Goal: Information Seeking & Learning: Learn about a topic

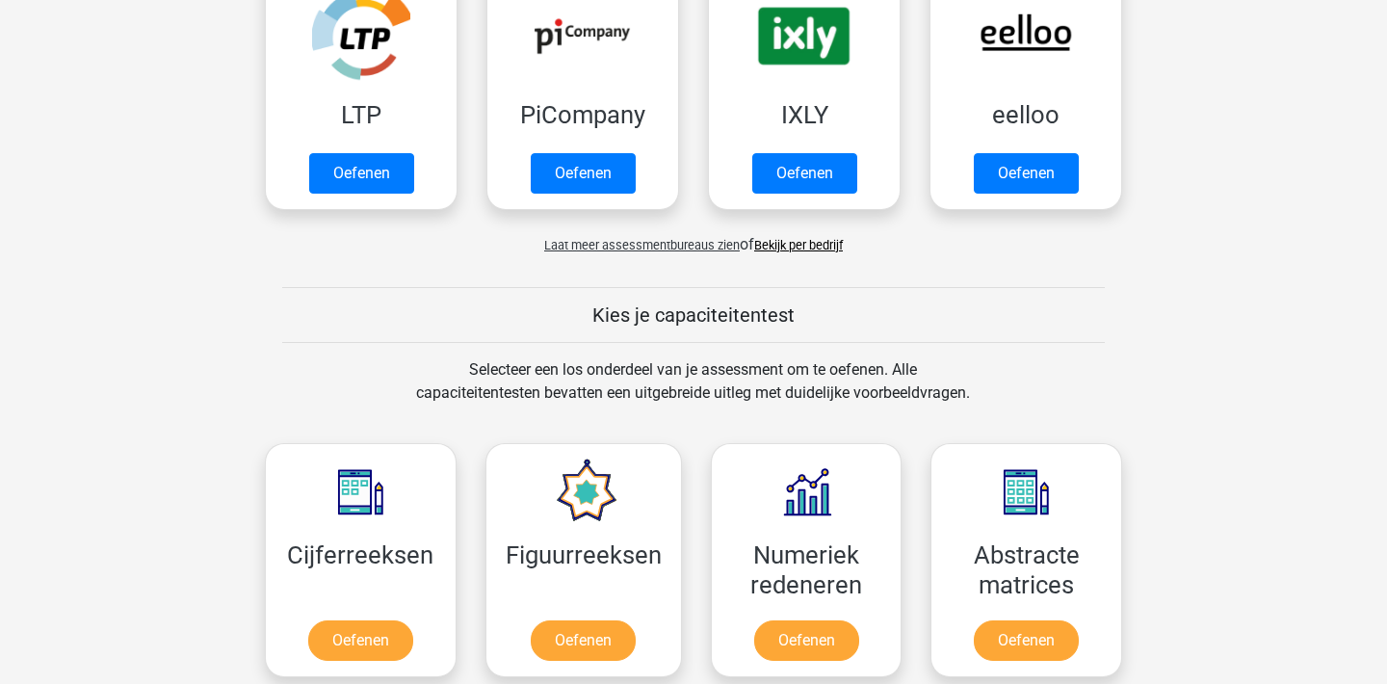
scroll to position [455, 0]
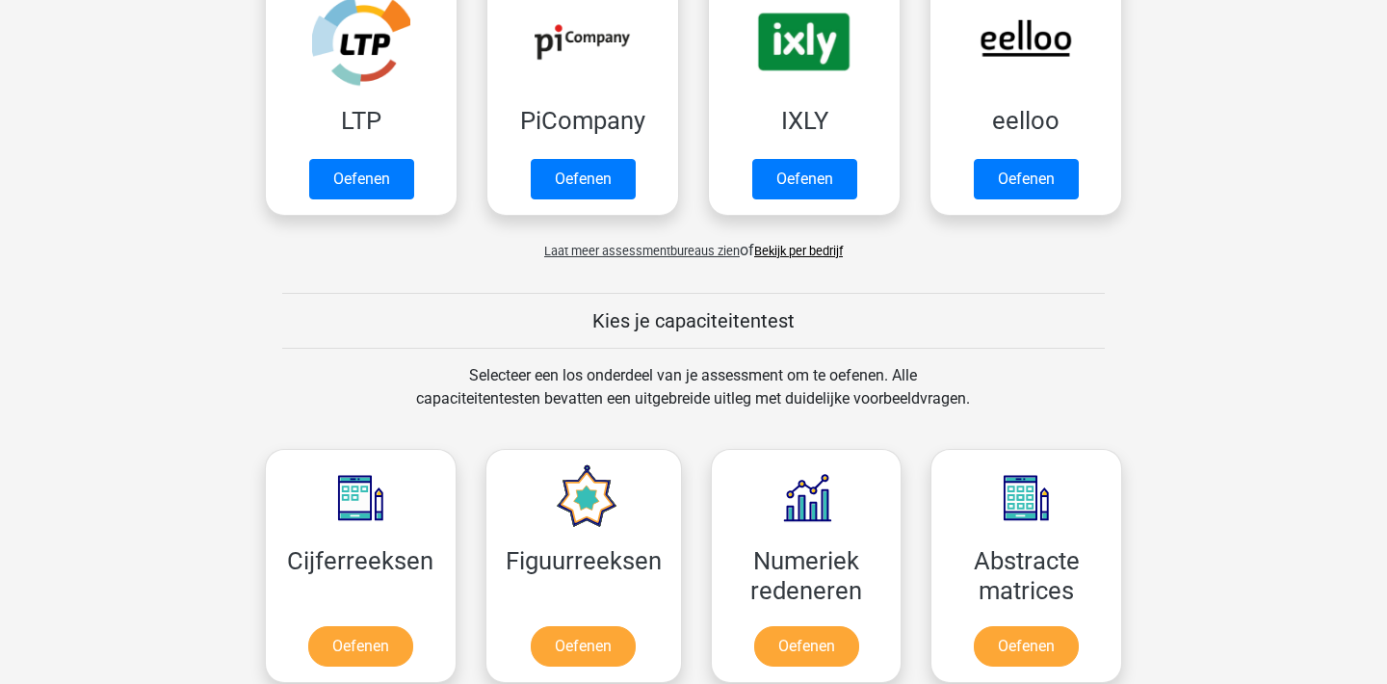
click at [799, 249] on link "Bekijk per bedrijf" at bounding box center [798, 251] width 89 height 14
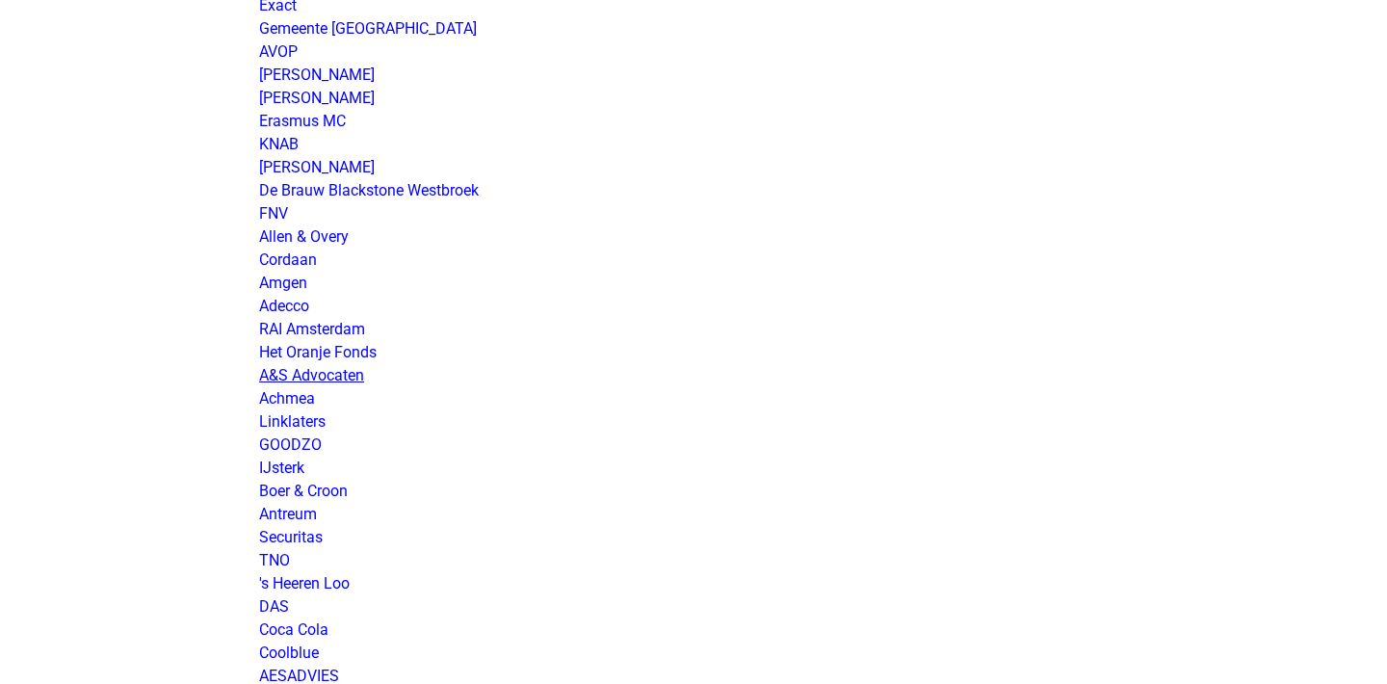
scroll to position [243, 0]
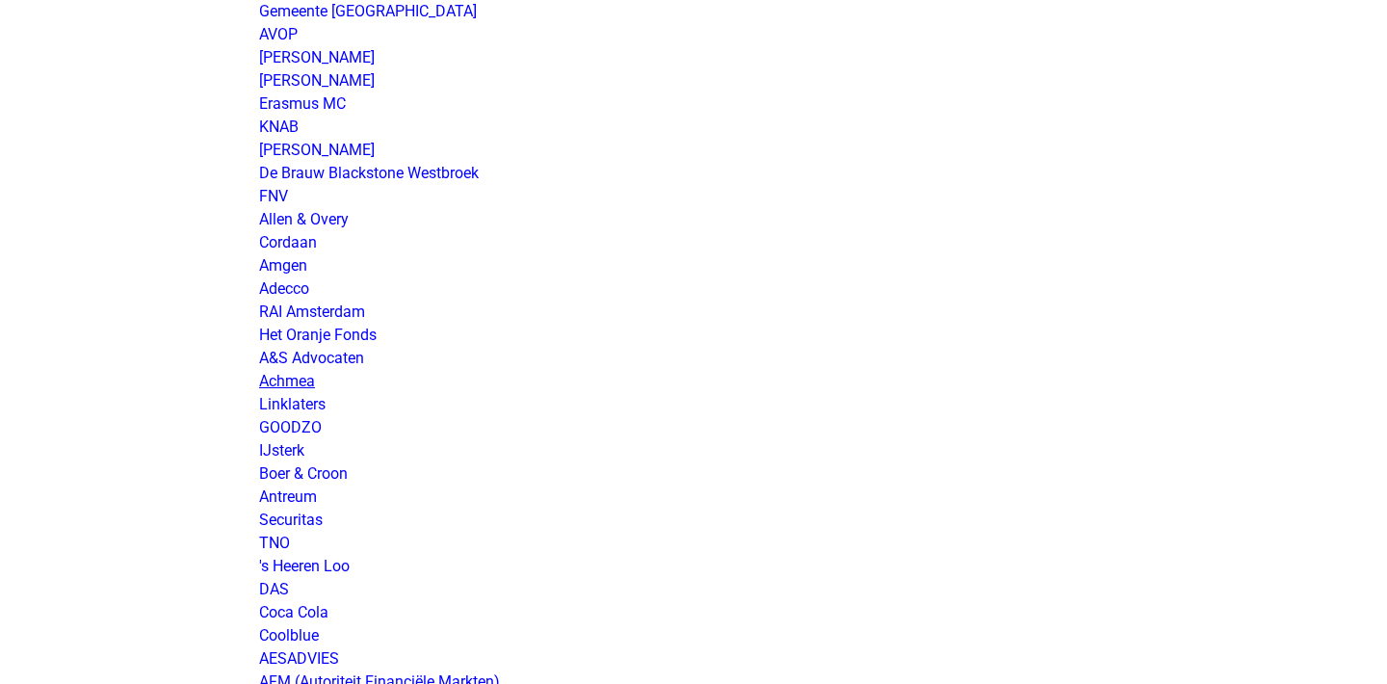
click at [290, 385] on link "Achmea" at bounding box center [287, 381] width 56 height 18
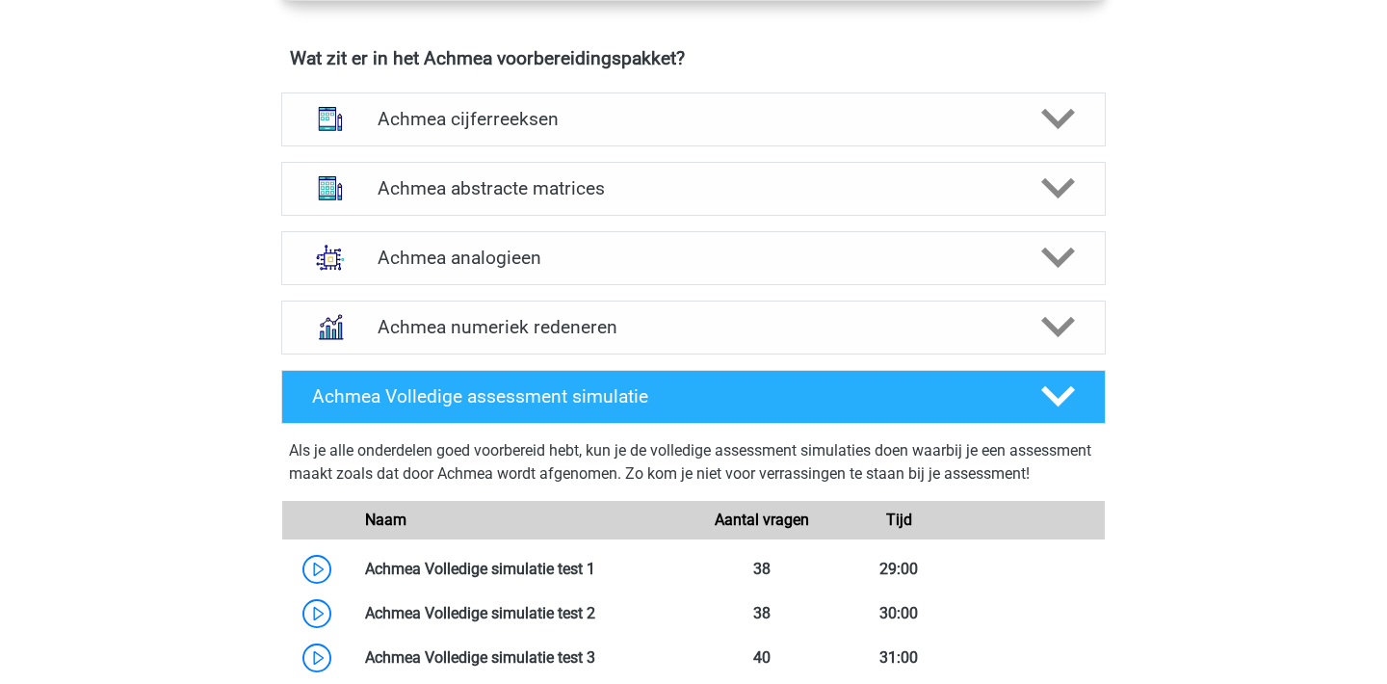
scroll to position [1407, 0]
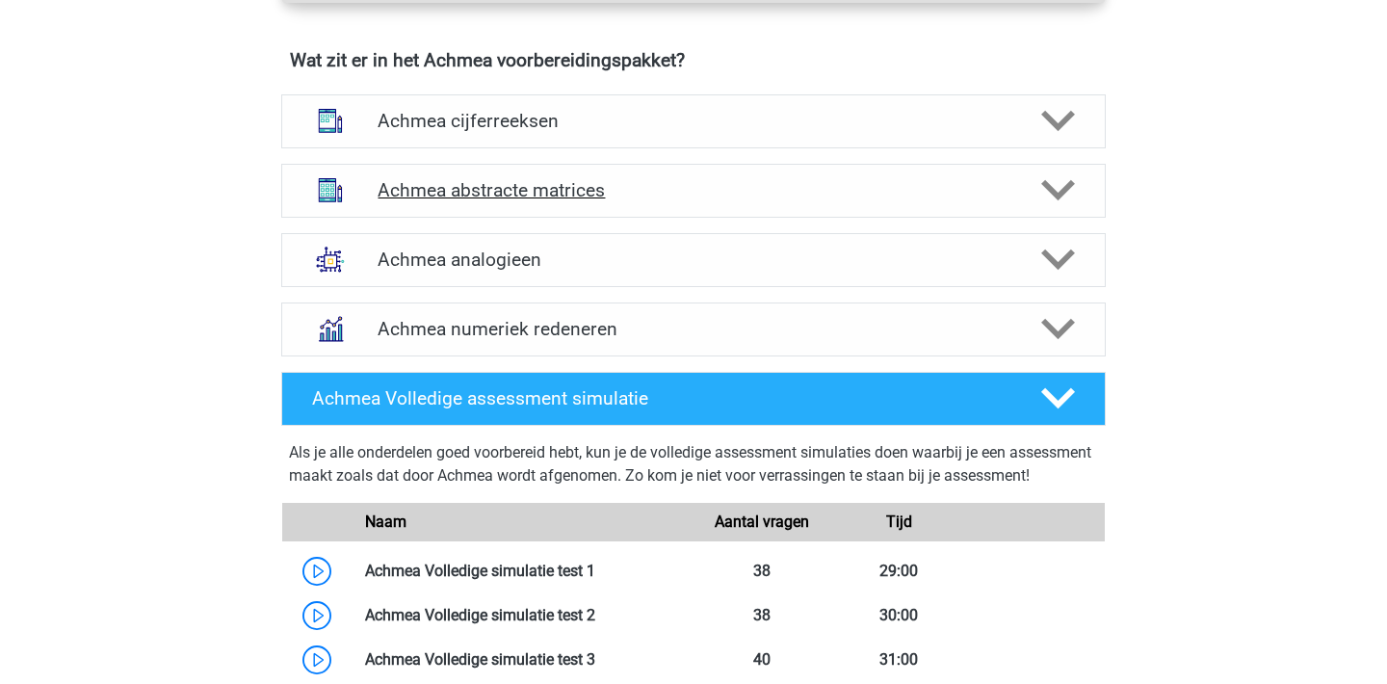
click at [720, 218] on div "Achmea abstracte matrices" at bounding box center [693, 191] width 825 height 54
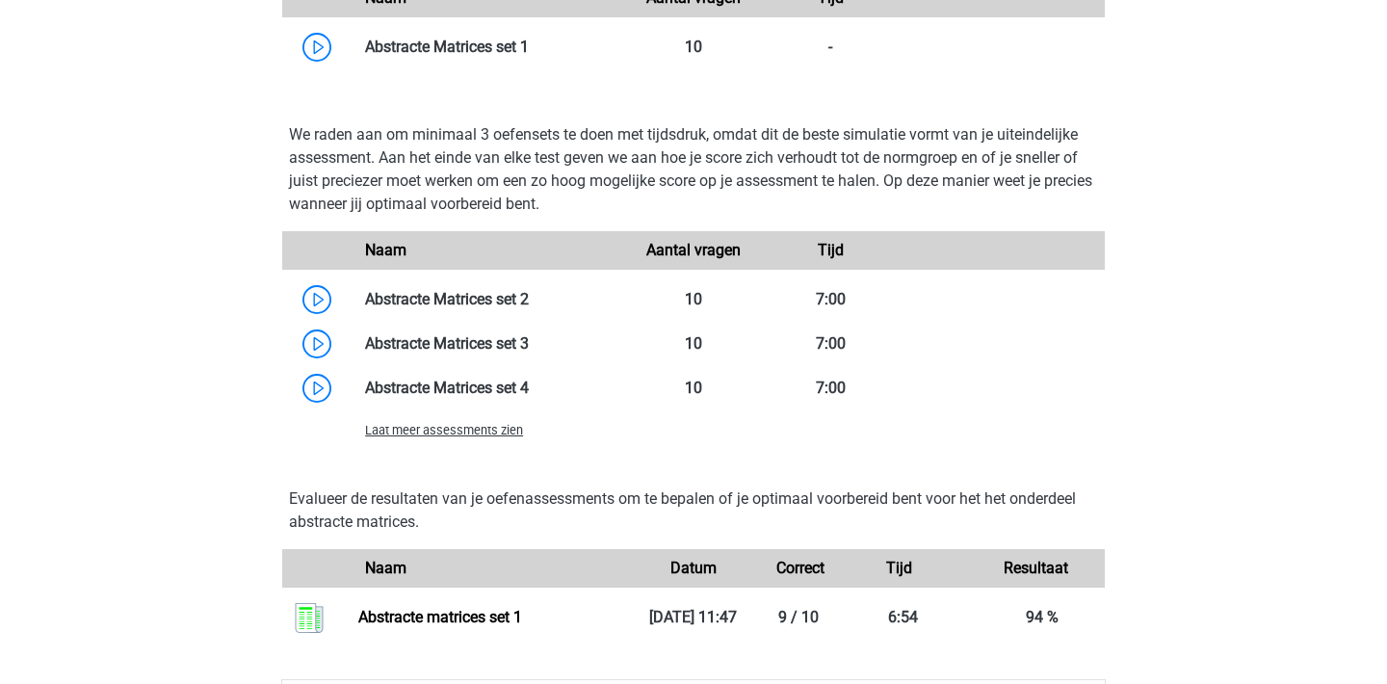
scroll to position [2115, 0]
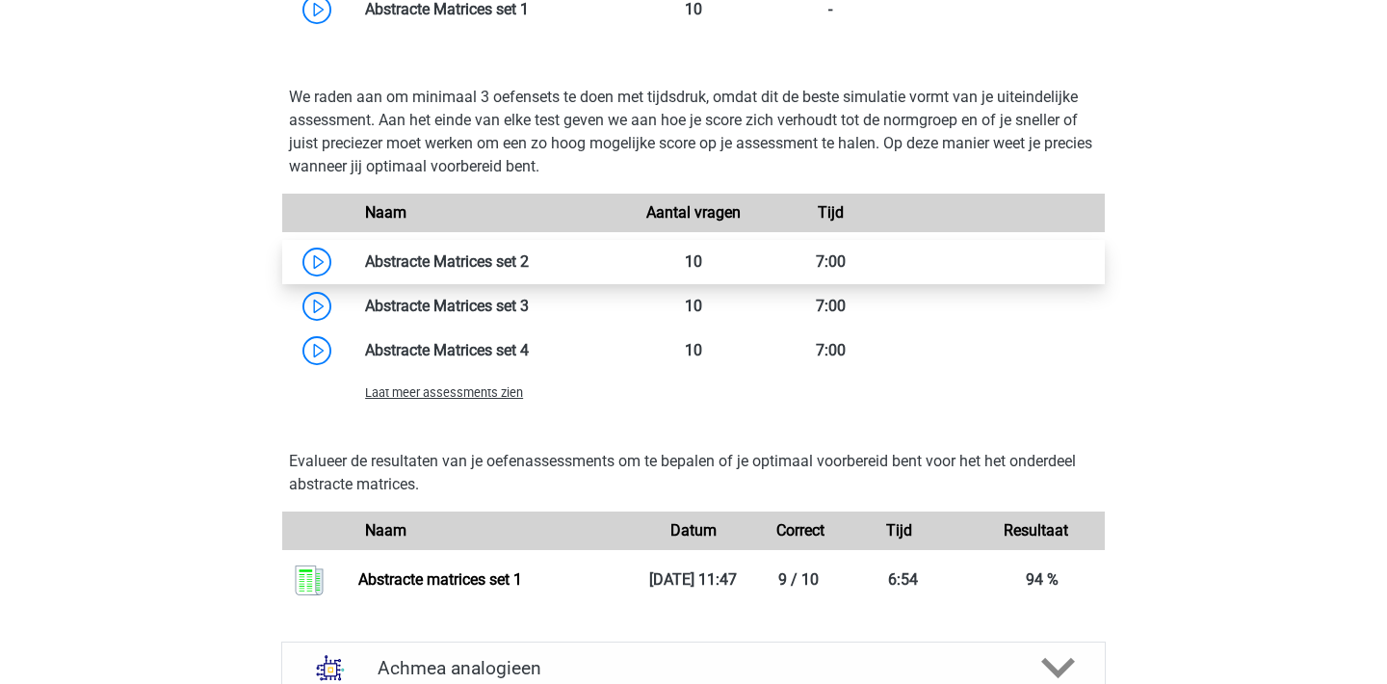
click at [529, 271] on link at bounding box center [529, 261] width 0 height 18
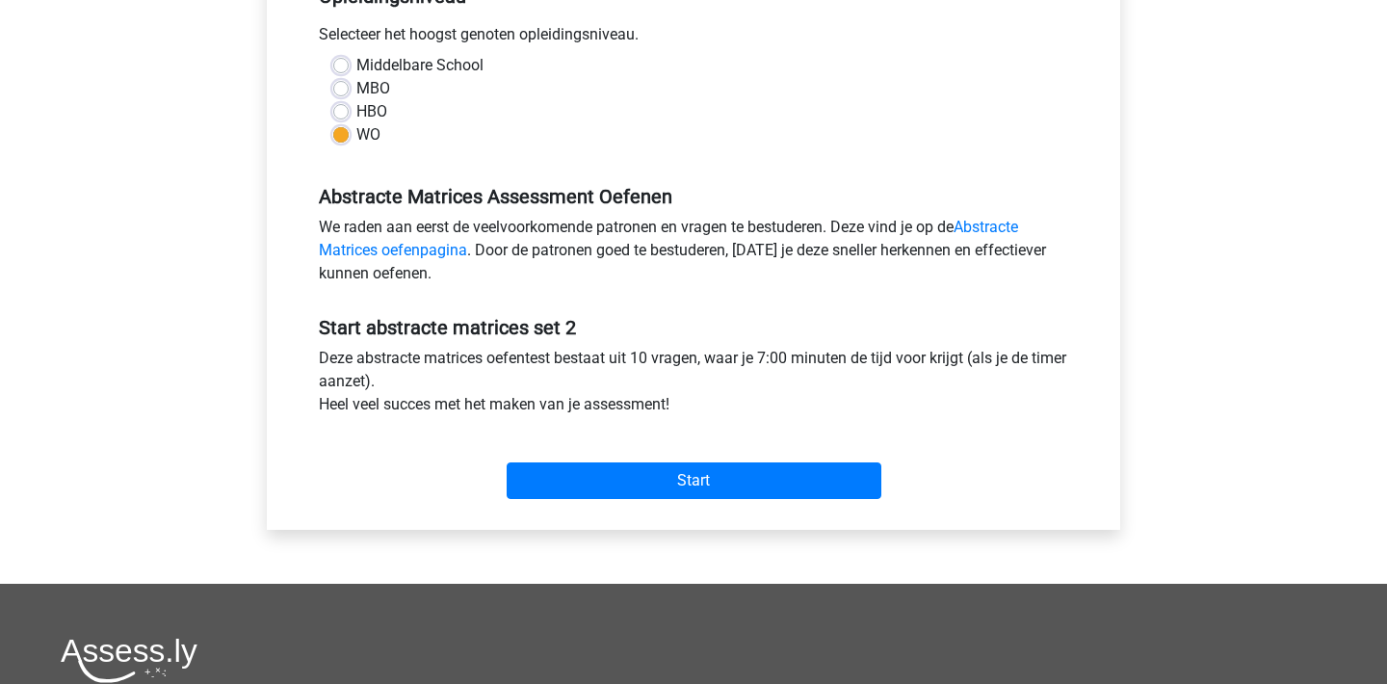
scroll to position [429, 0]
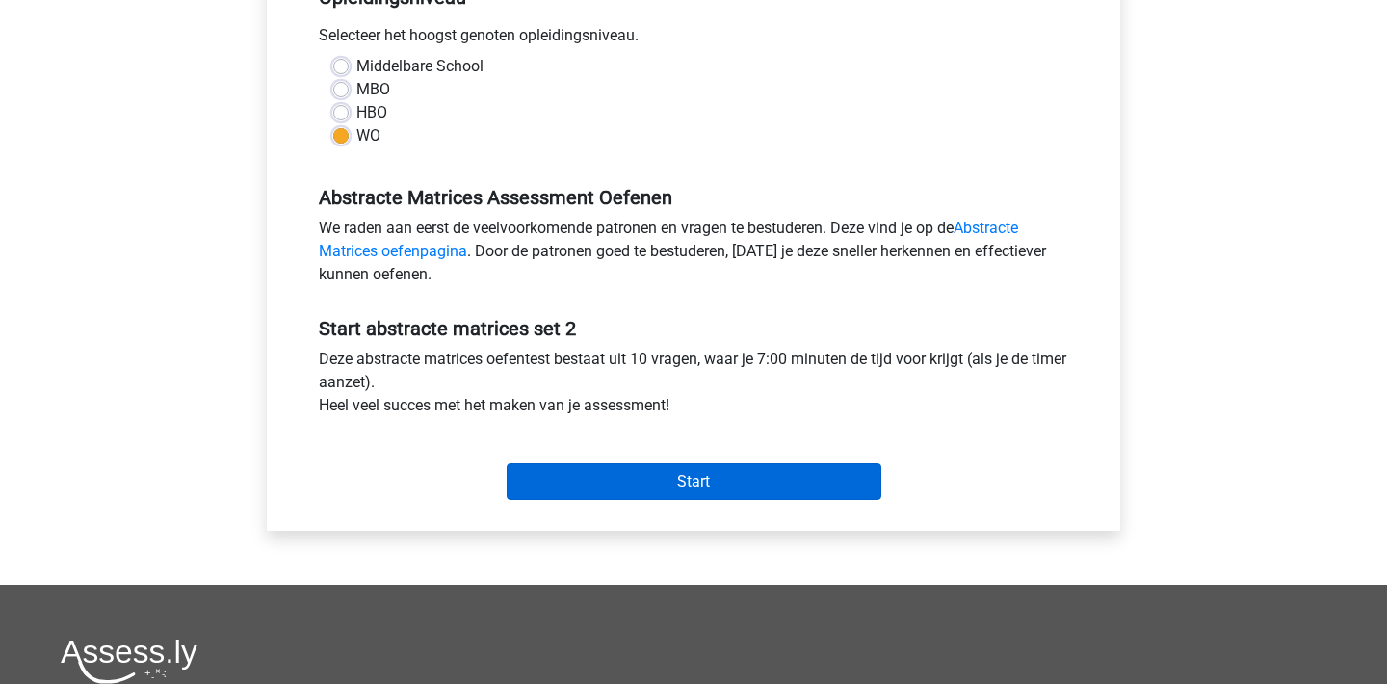
click at [607, 482] on input "Start" at bounding box center [694, 481] width 375 height 37
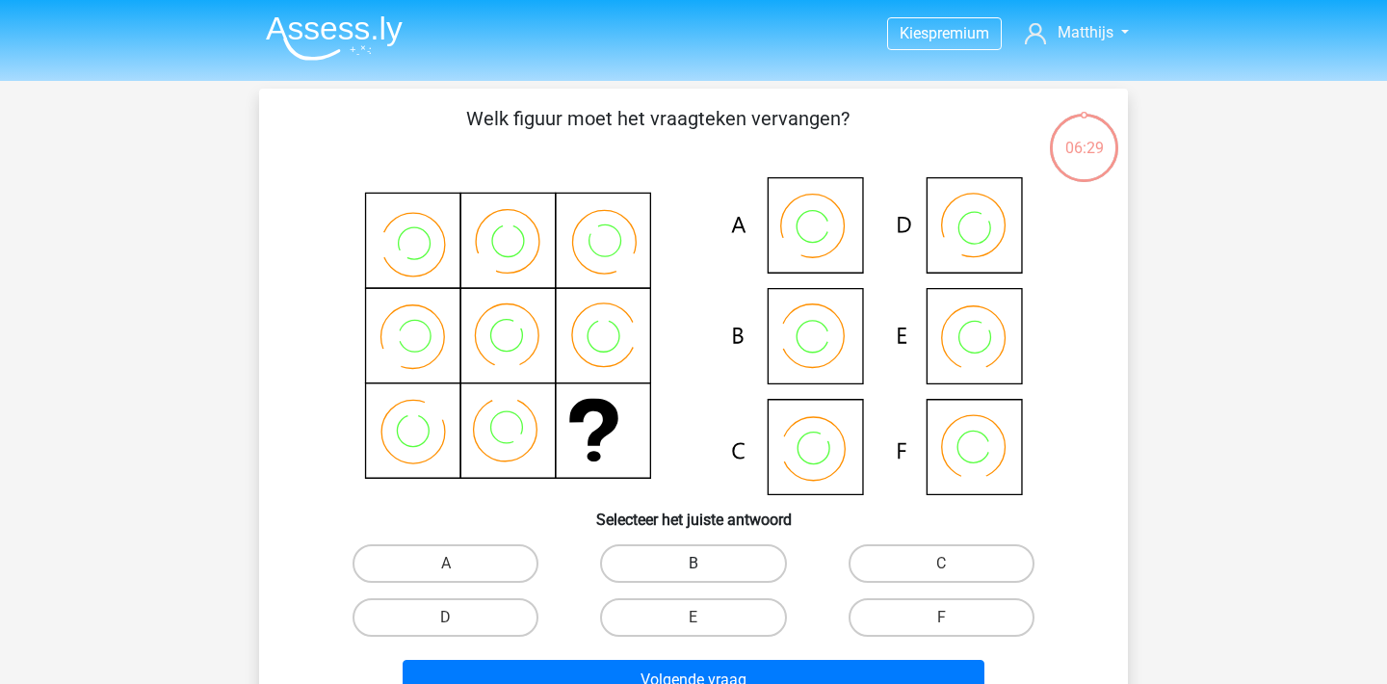
click at [732, 565] on label "B" at bounding box center [693, 563] width 186 height 39
click at [706, 565] on input "B" at bounding box center [700, 570] width 13 height 13
radio input "true"
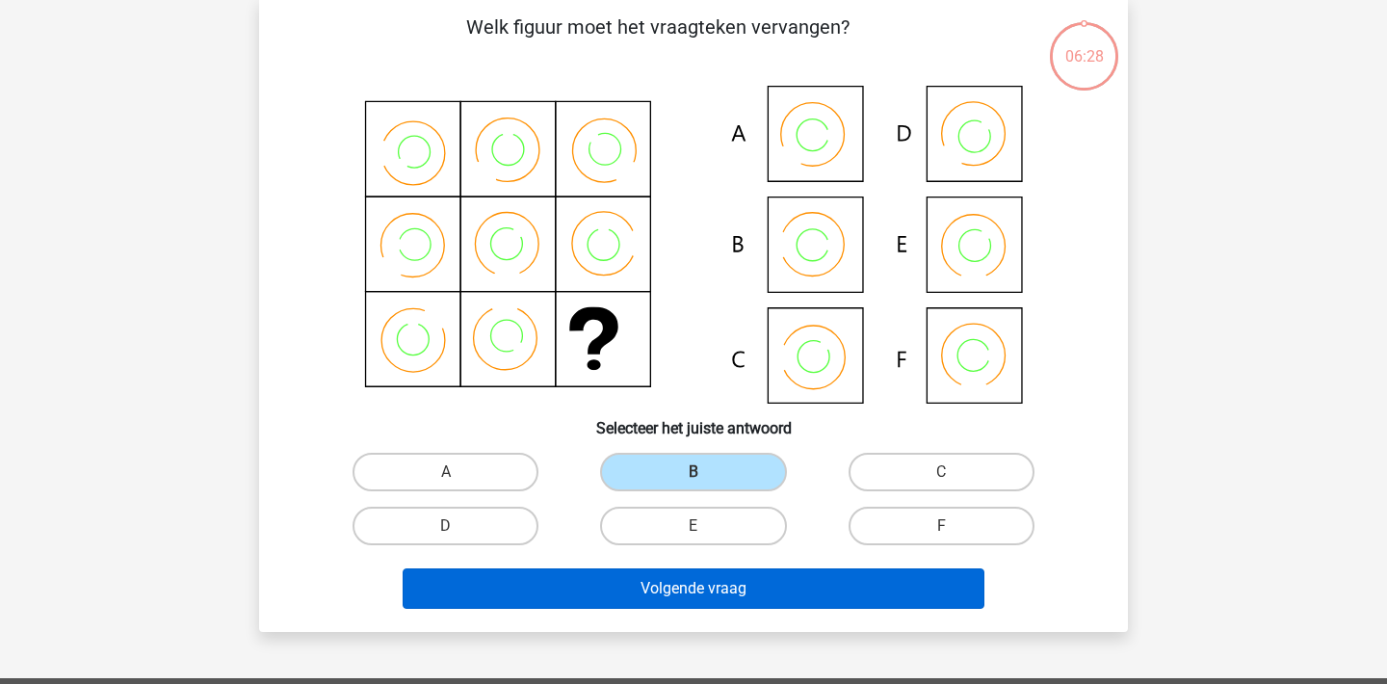
click at [735, 581] on button "Volgende vraag" at bounding box center [694, 588] width 583 height 40
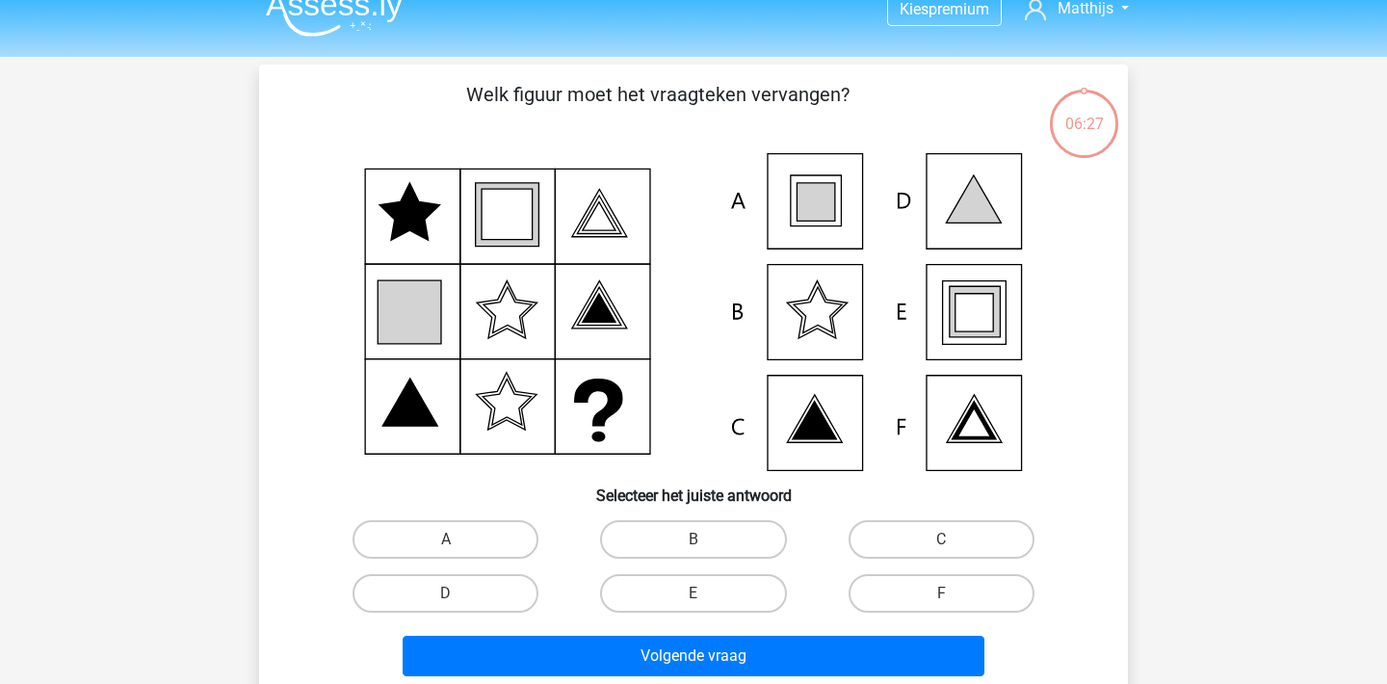
scroll to position [9, 0]
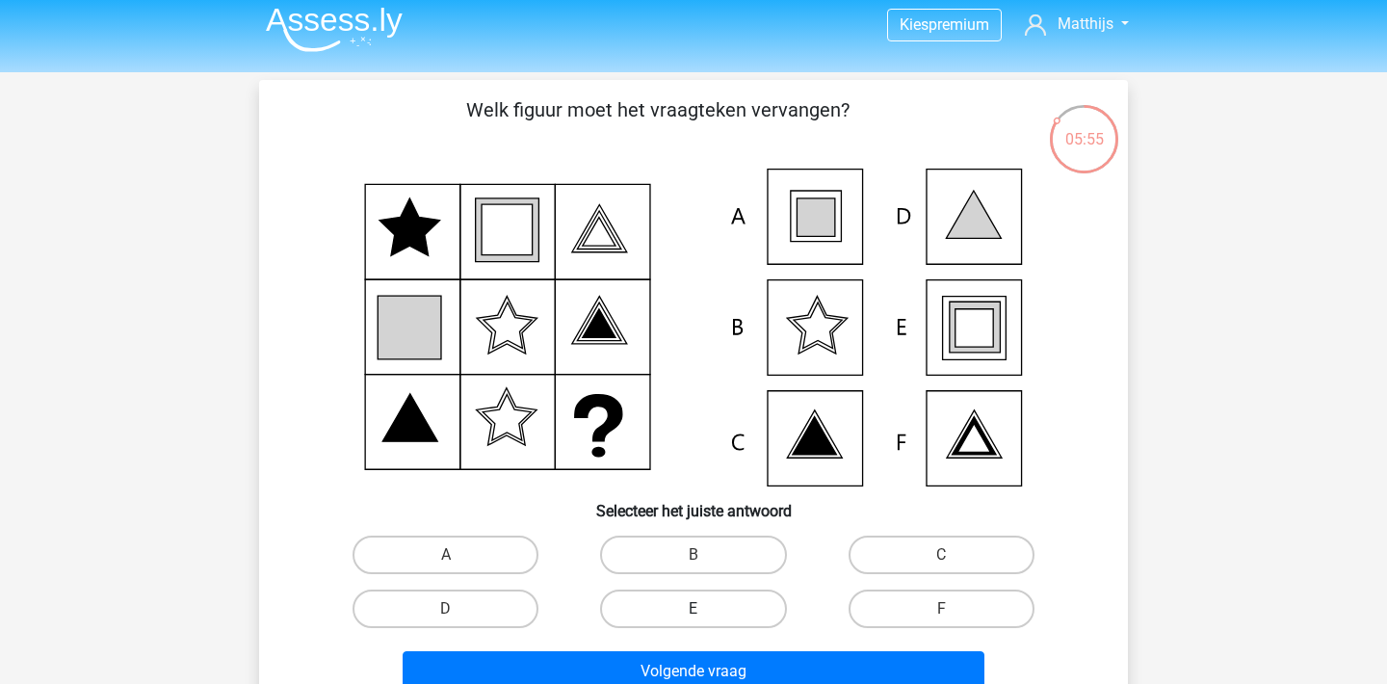
click at [729, 617] on label "E" at bounding box center [693, 609] width 186 height 39
click at [706, 617] on input "E" at bounding box center [700, 615] width 13 height 13
radio input "true"
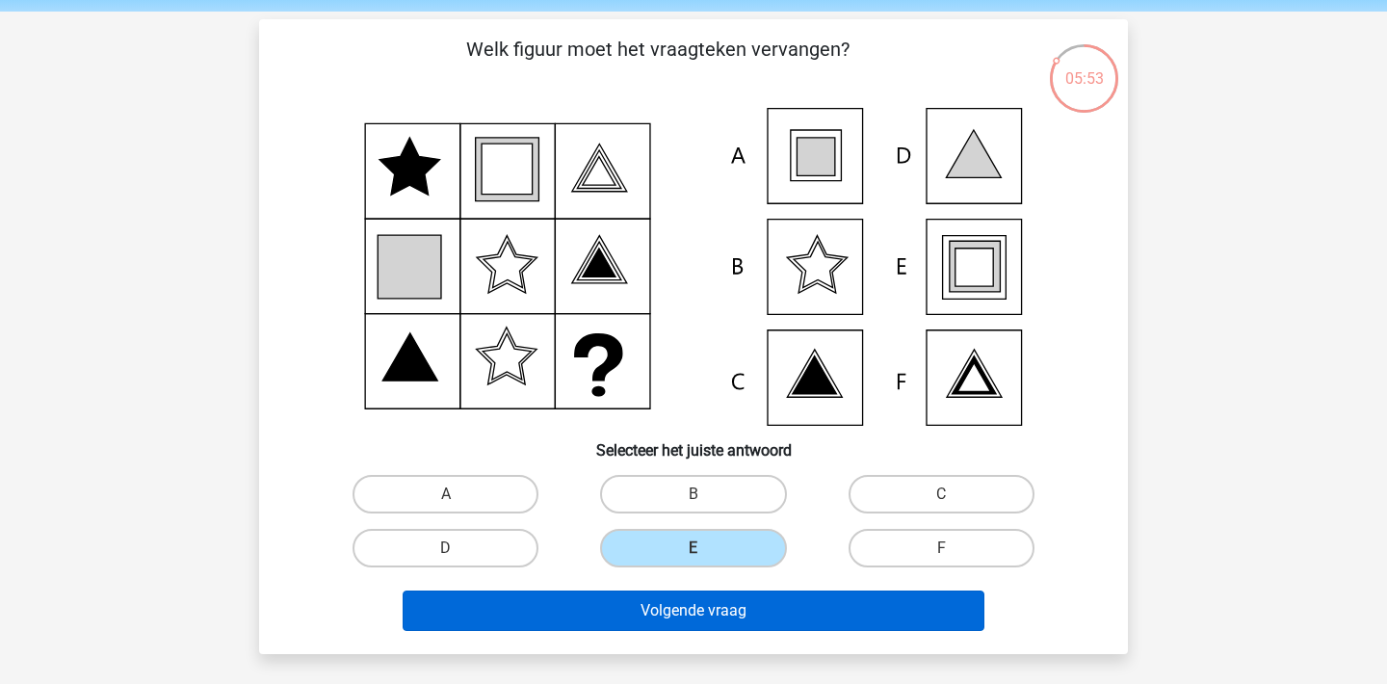
scroll to position [77, 0]
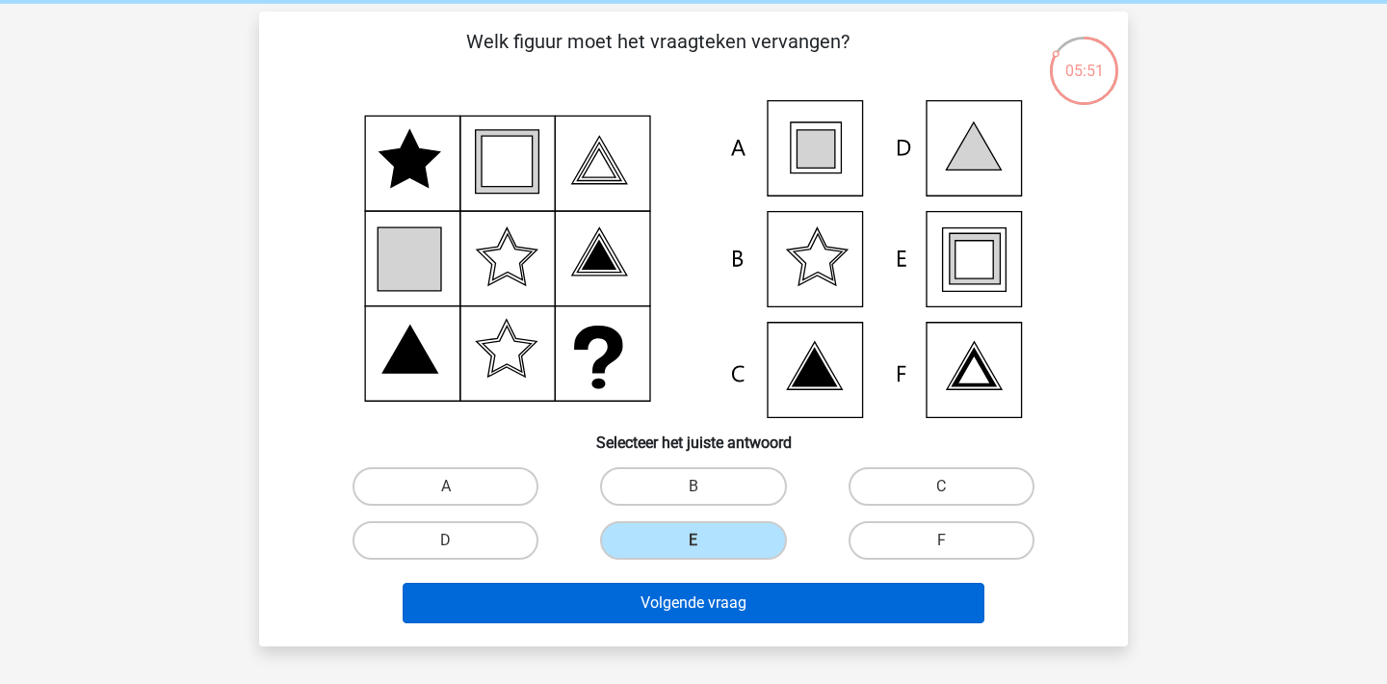
click at [813, 607] on button "Volgende vraag" at bounding box center [694, 603] width 583 height 40
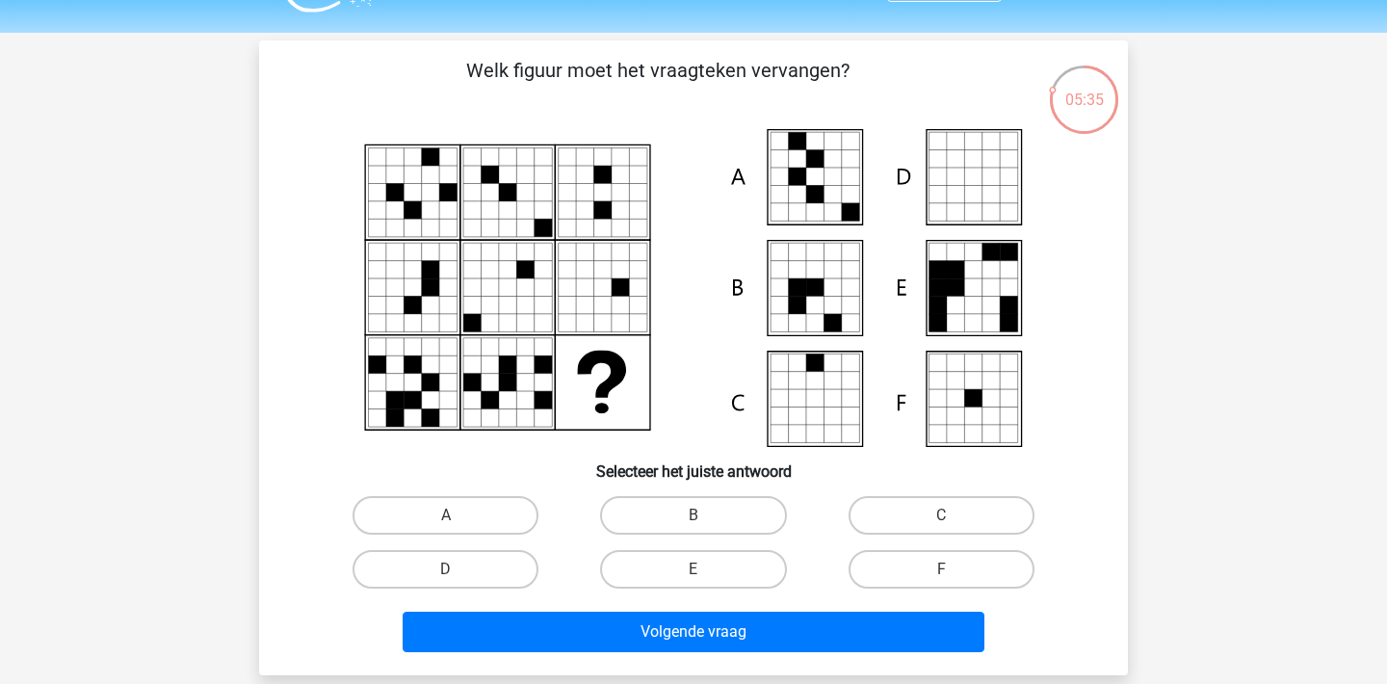
scroll to position [52, 0]
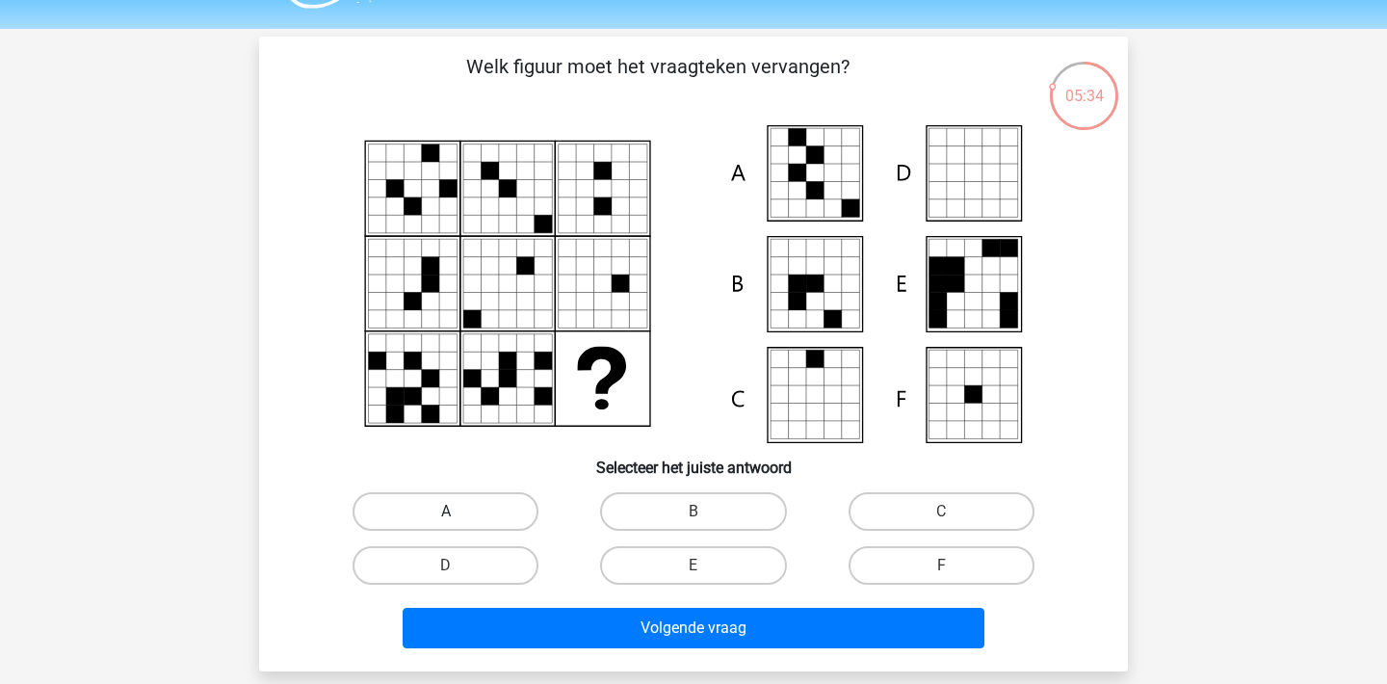
click at [442, 510] on label "A" at bounding box center [446, 511] width 186 height 39
click at [446, 512] on input "A" at bounding box center [452, 518] width 13 height 13
radio input "true"
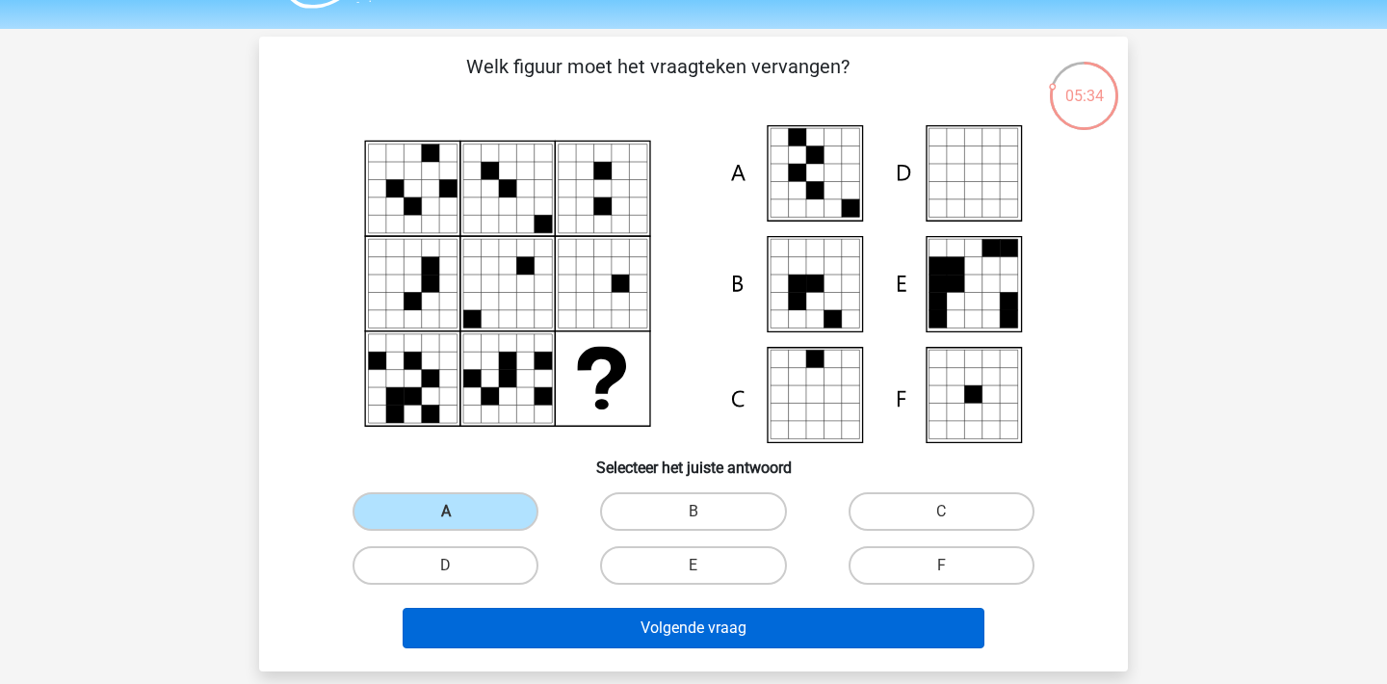
click at [601, 618] on button "Volgende vraag" at bounding box center [694, 628] width 583 height 40
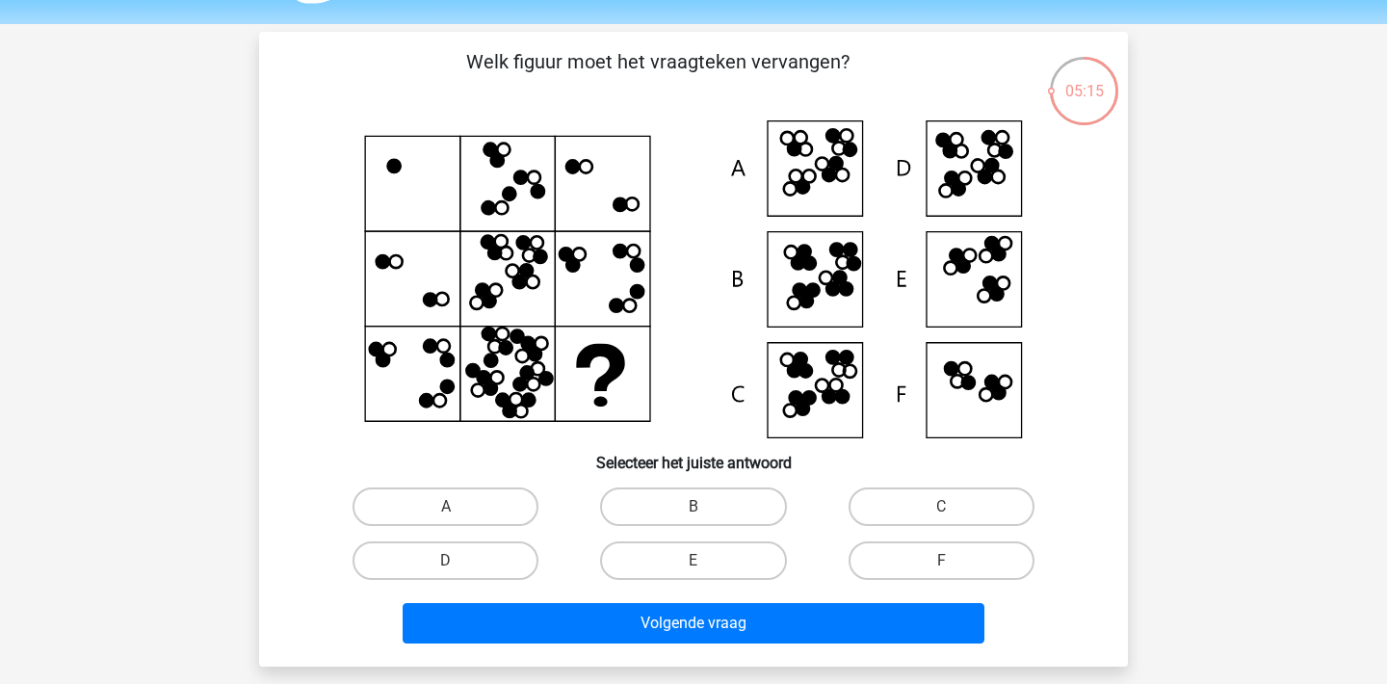
scroll to position [58, 0]
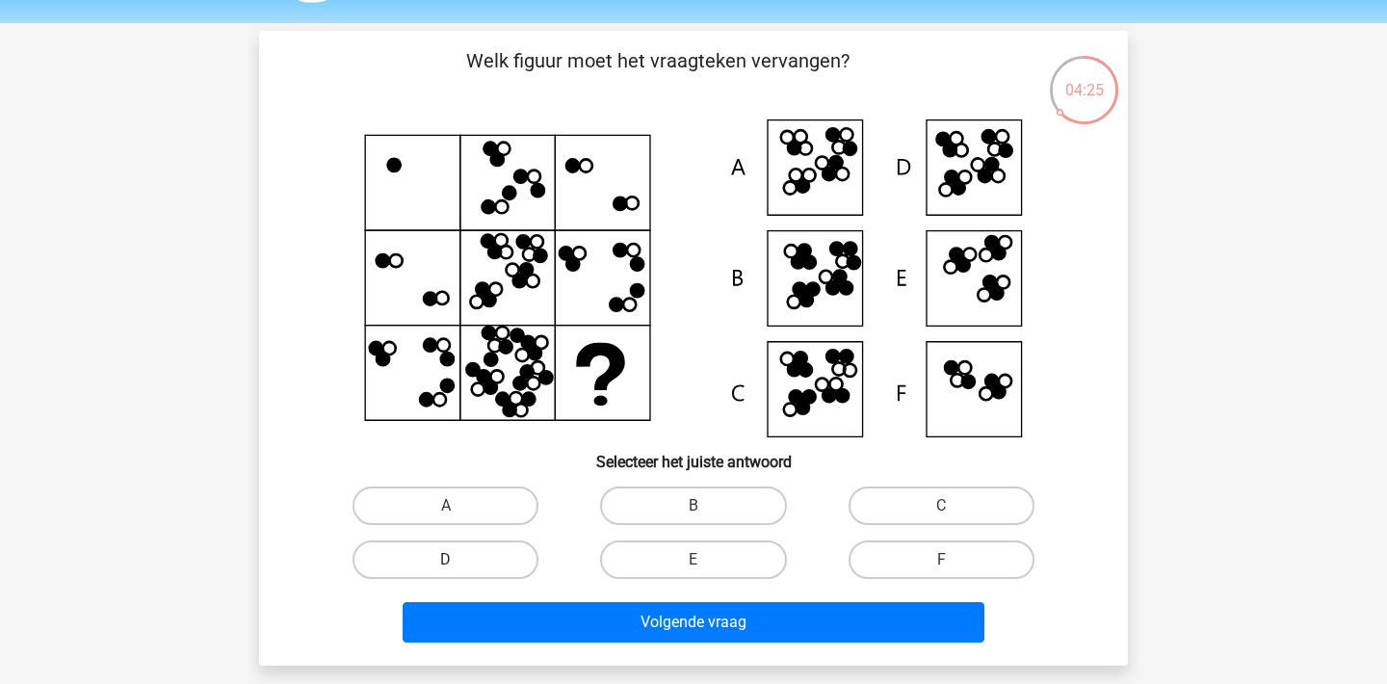
click at [510, 560] on label "D" at bounding box center [446, 559] width 186 height 39
click at [459, 560] on input "D" at bounding box center [452, 566] width 13 height 13
radio input "true"
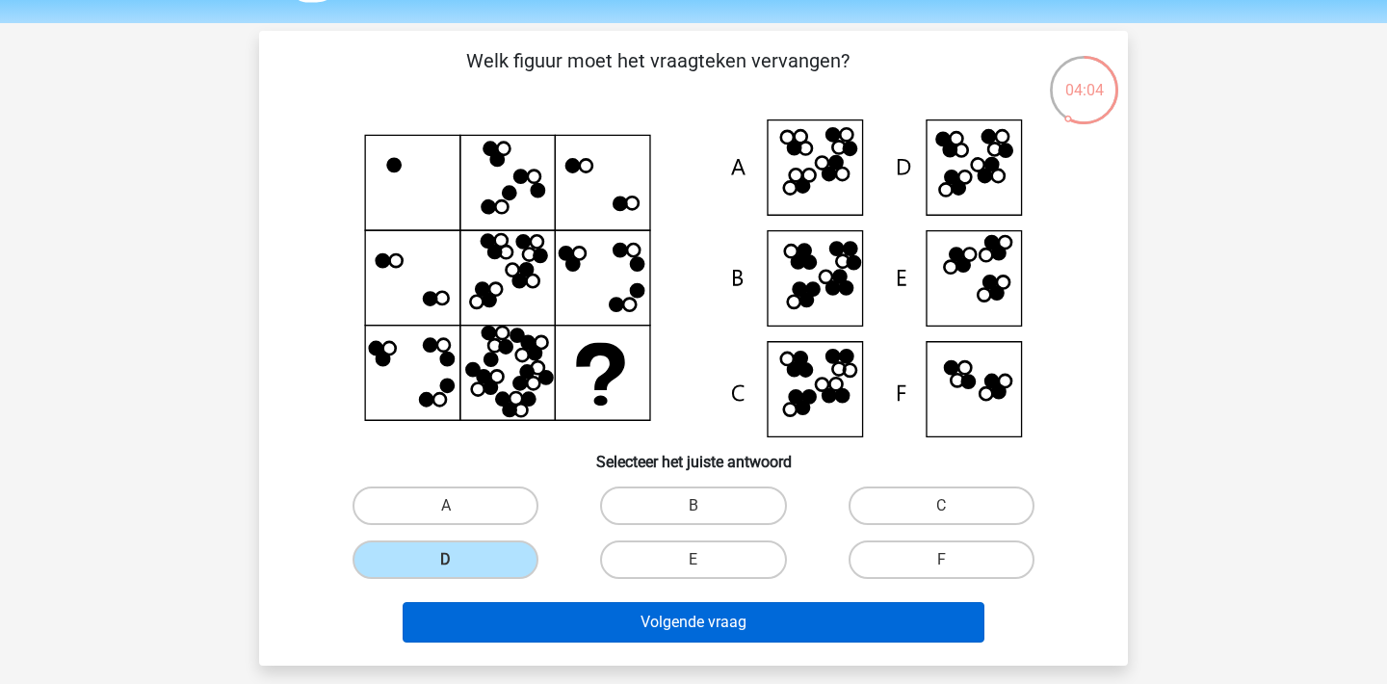
click at [583, 619] on button "Volgende vraag" at bounding box center [694, 622] width 583 height 40
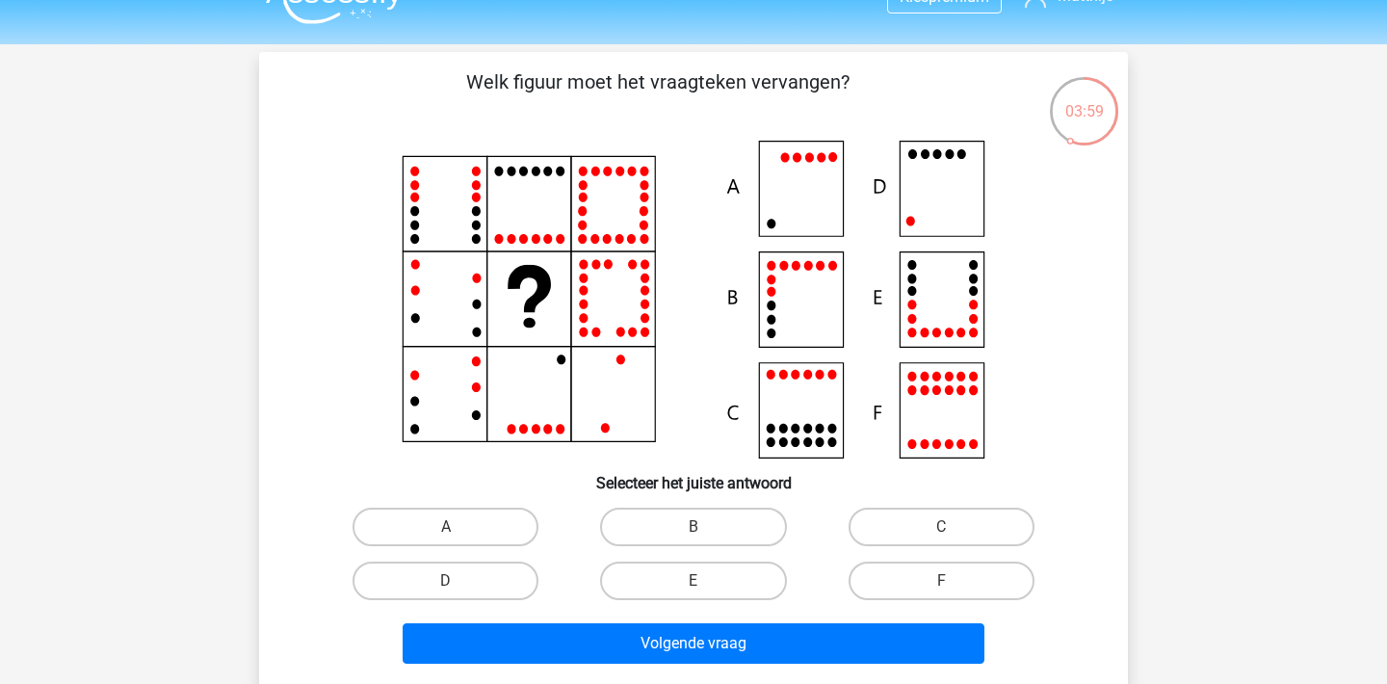
scroll to position [27, 0]
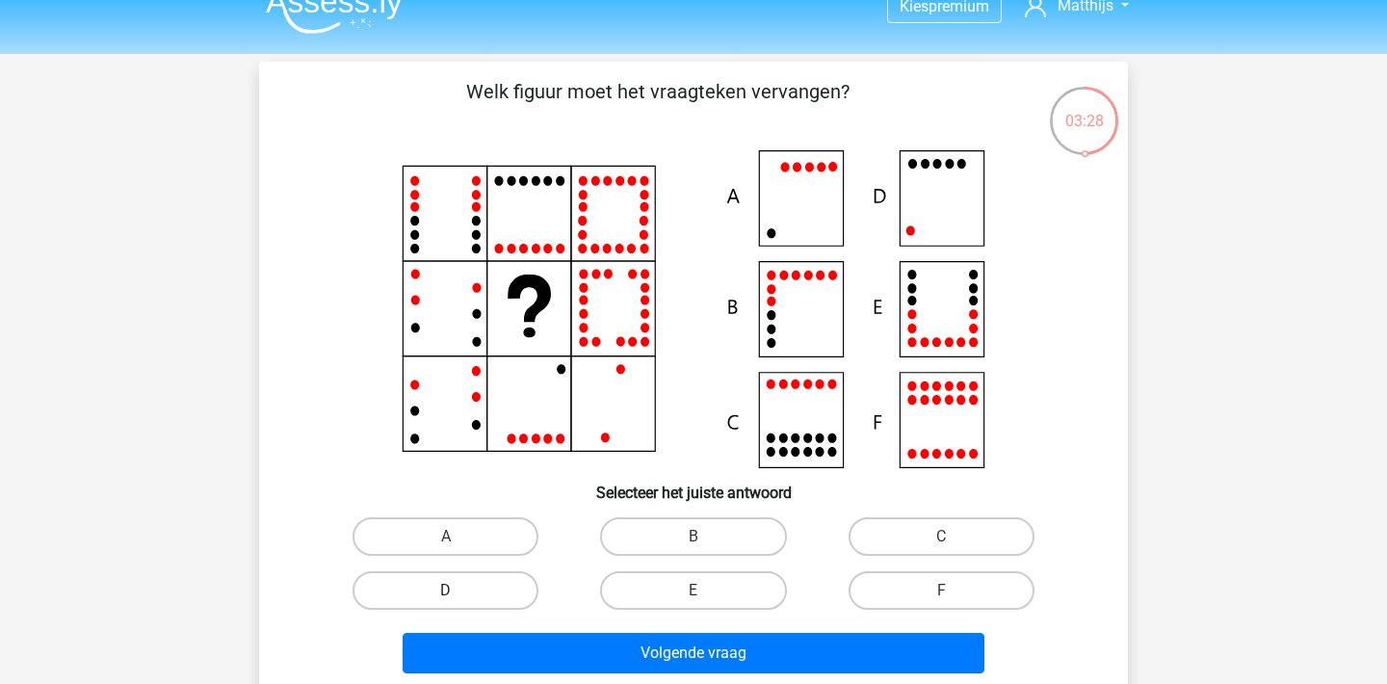
click at [505, 595] on label "D" at bounding box center [446, 590] width 186 height 39
click at [459, 595] on input "D" at bounding box center [452, 597] width 13 height 13
radio input "true"
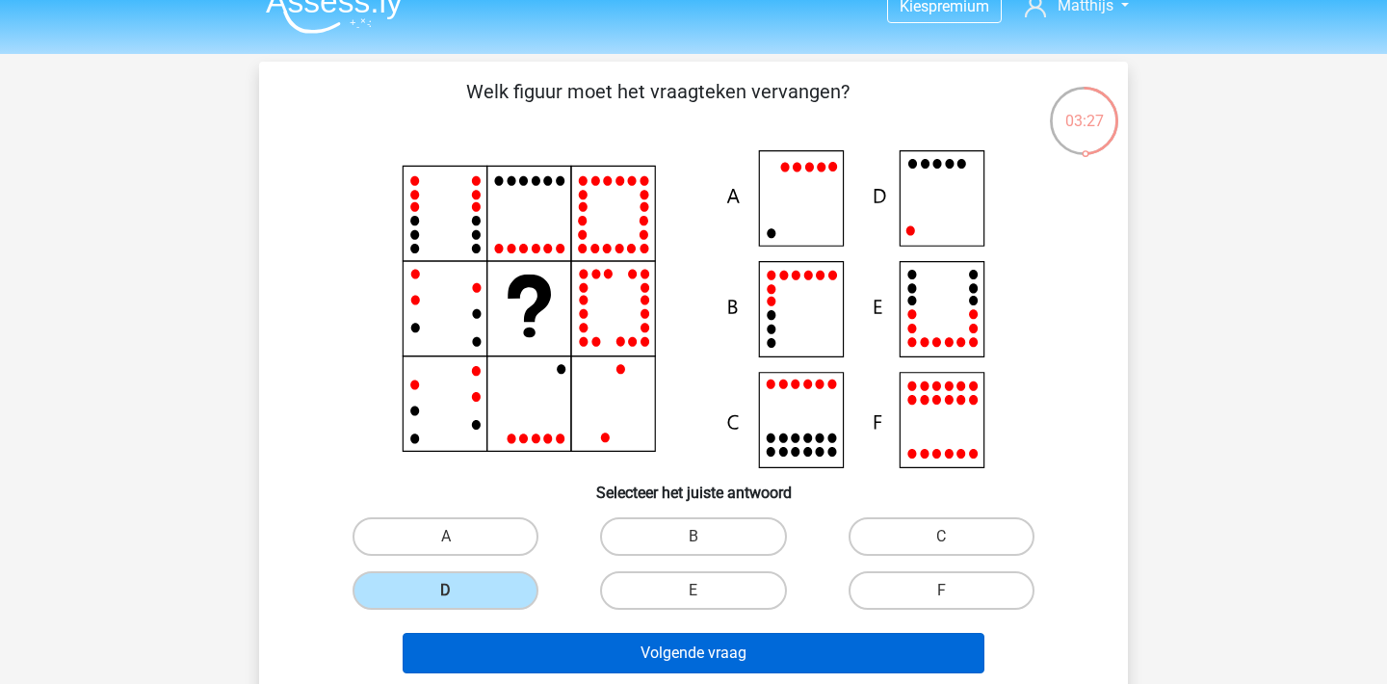
click at [647, 654] on button "Volgende vraag" at bounding box center [694, 653] width 583 height 40
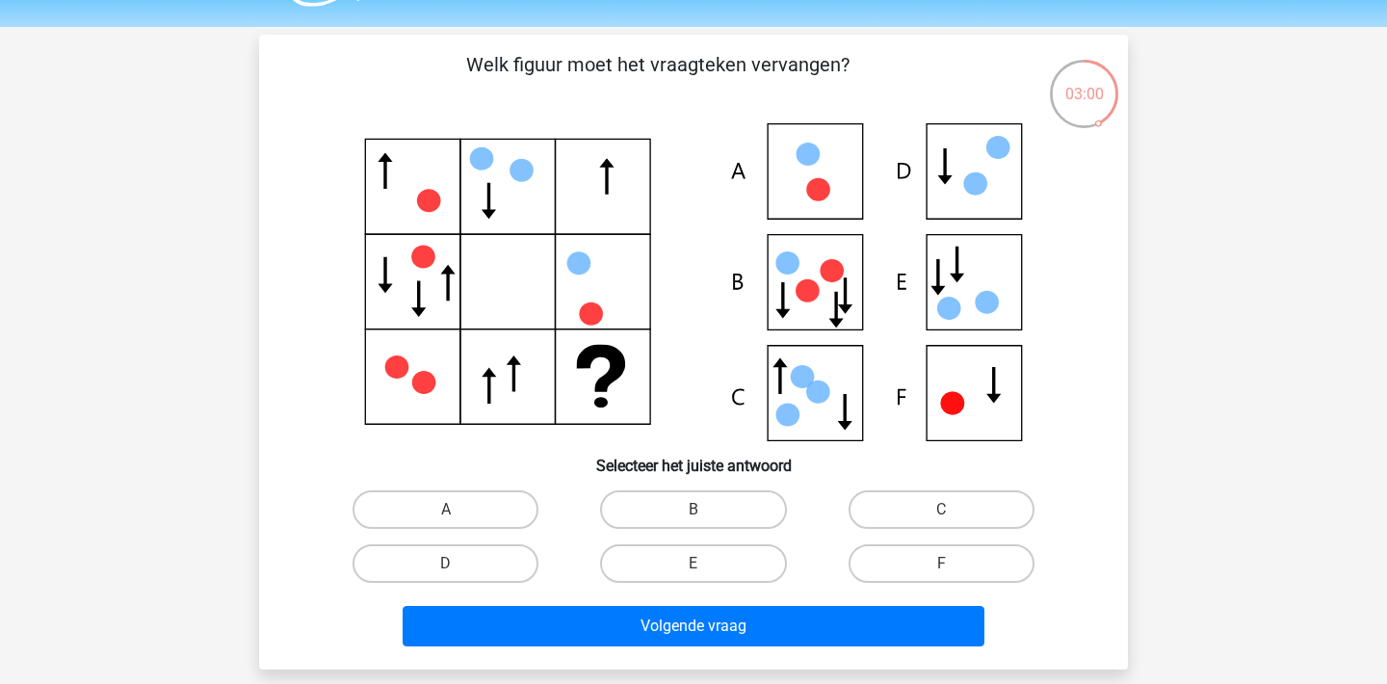
scroll to position [50, 0]
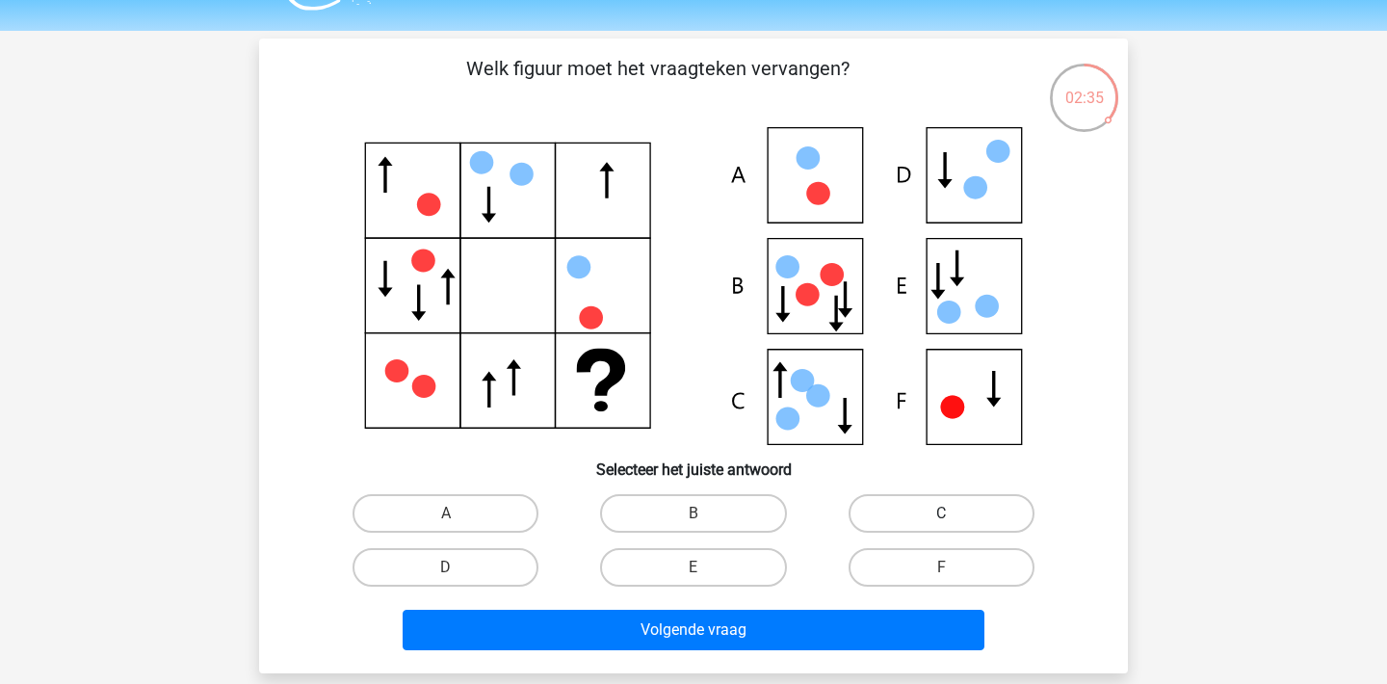
click at [882, 501] on label "C" at bounding box center [942, 513] width 186 height 39
click at [941, 513] on input "C" at bounding box center [947, 519] width 13 height 13
radio input "true"
click at [832, 661] on div "Welk figuur moet het vraagteken vervangen?" at bounding box center [693, 356] width 869 height 635
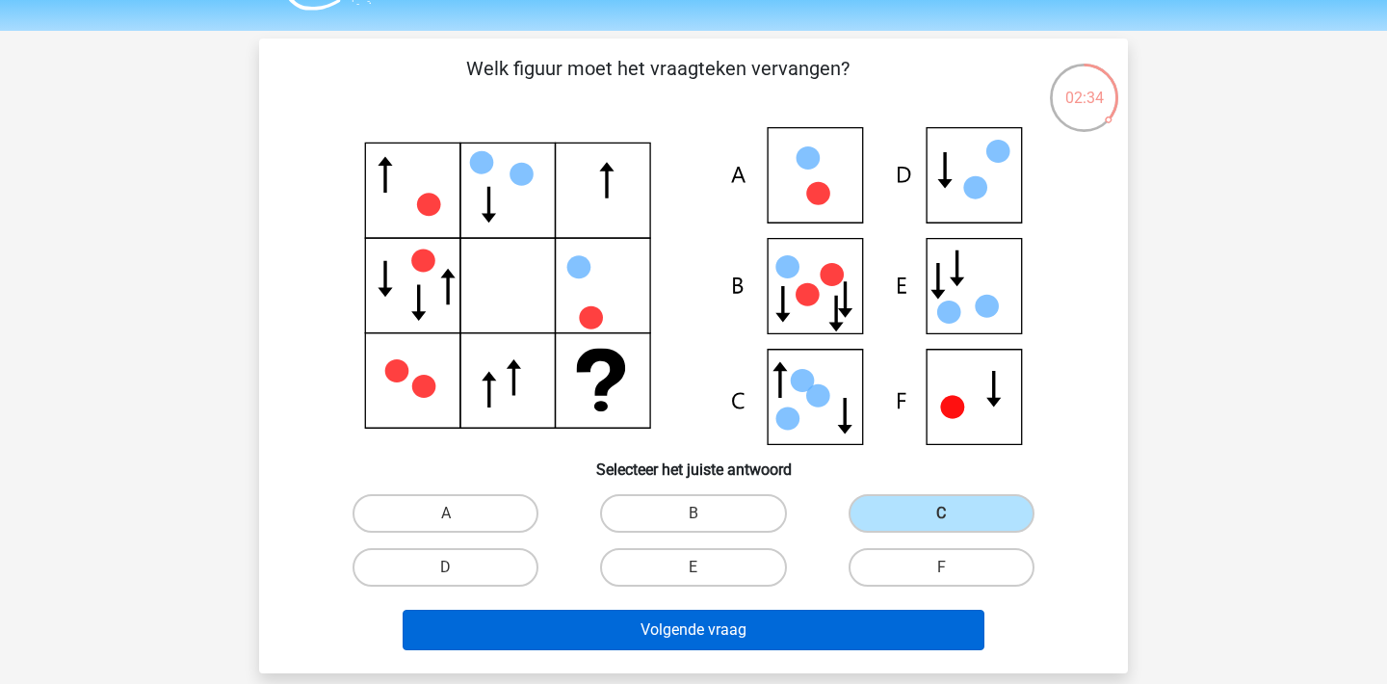
click at [832, 629] on button "Volgende vraag" at bounding box center [694, 630] width 583 height 40
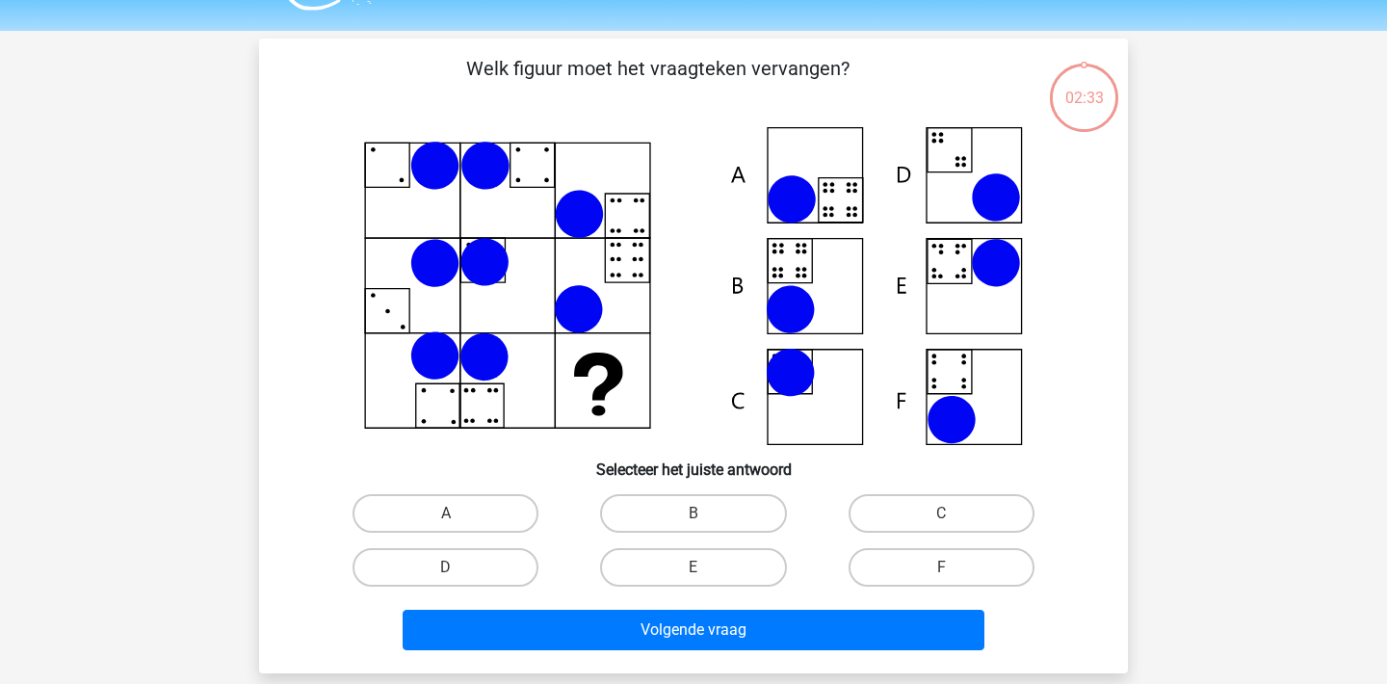
scroll to position [89, 0]
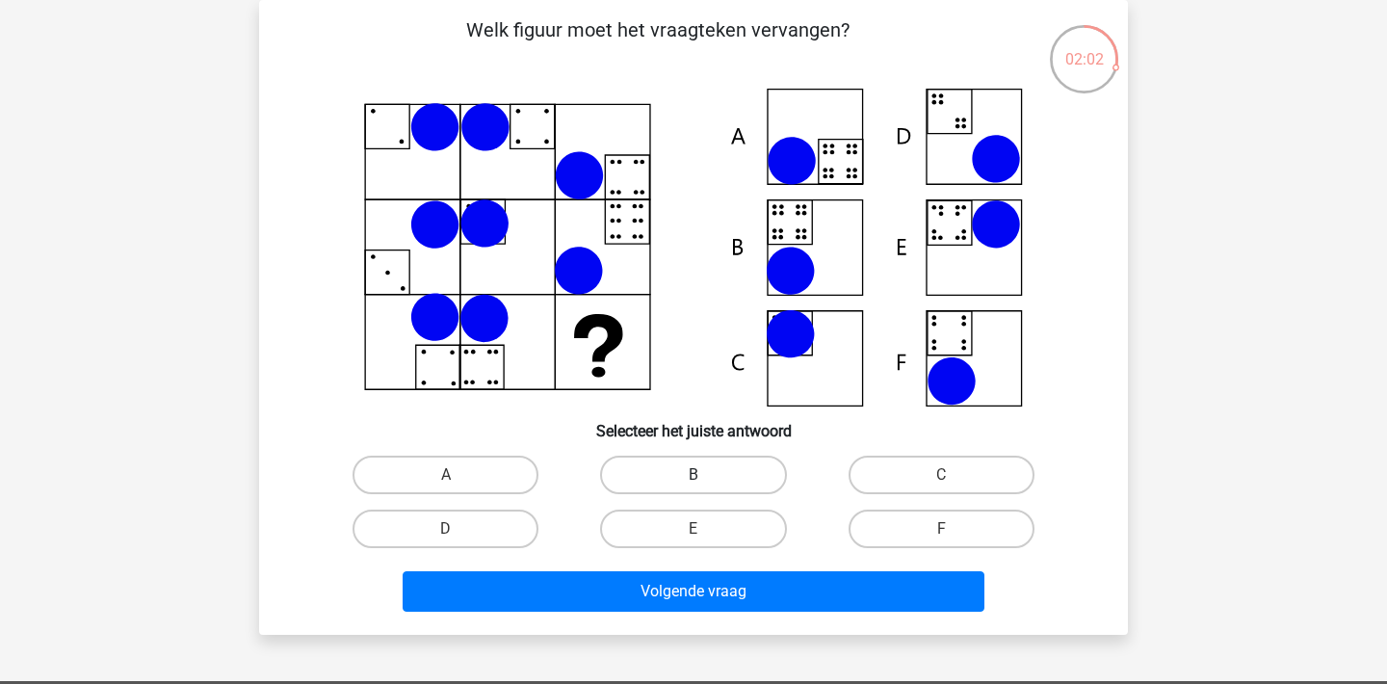
click at [715, 480] on label "B" at bounding box center [693, 475] width 186 height 39
click at [706, 480] on input "B" at bounding box center [700, 481] width 13 height 13
radio input "true"
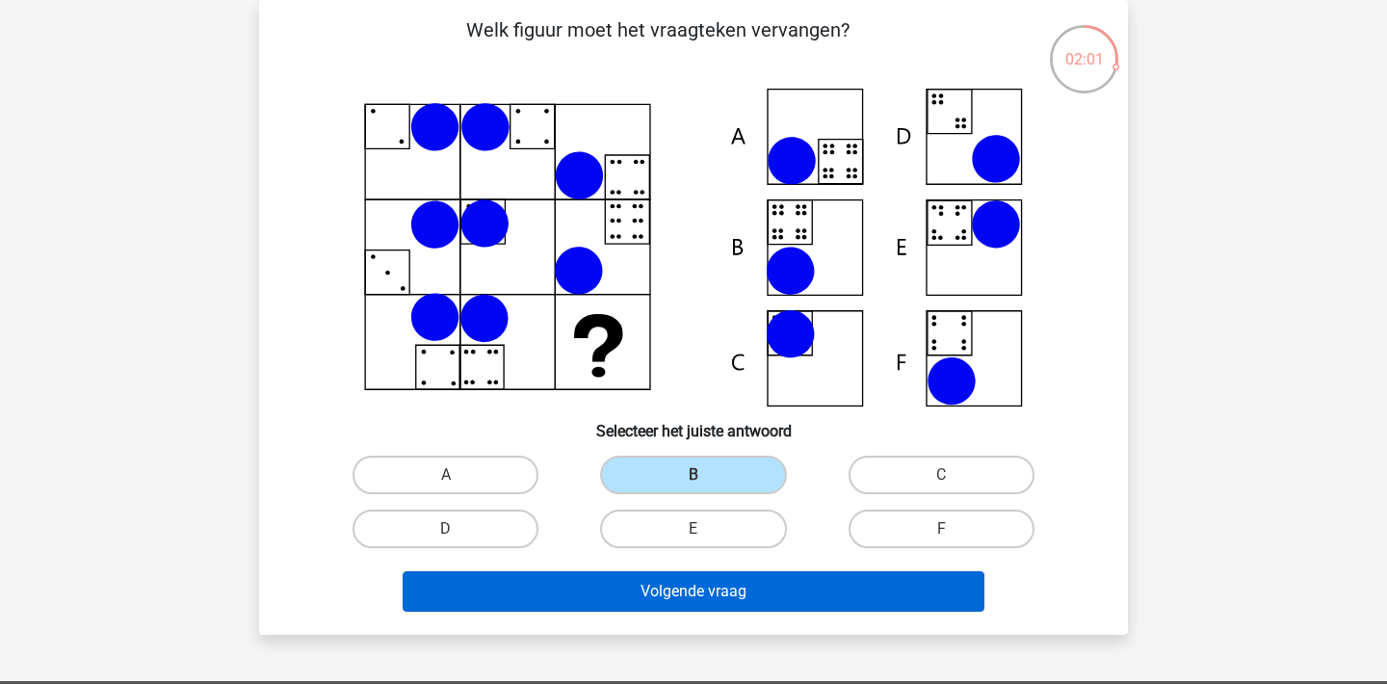
click at [726, 587] on button "Volgende vraag" at bounding box center [694, 591] width 583 height 40
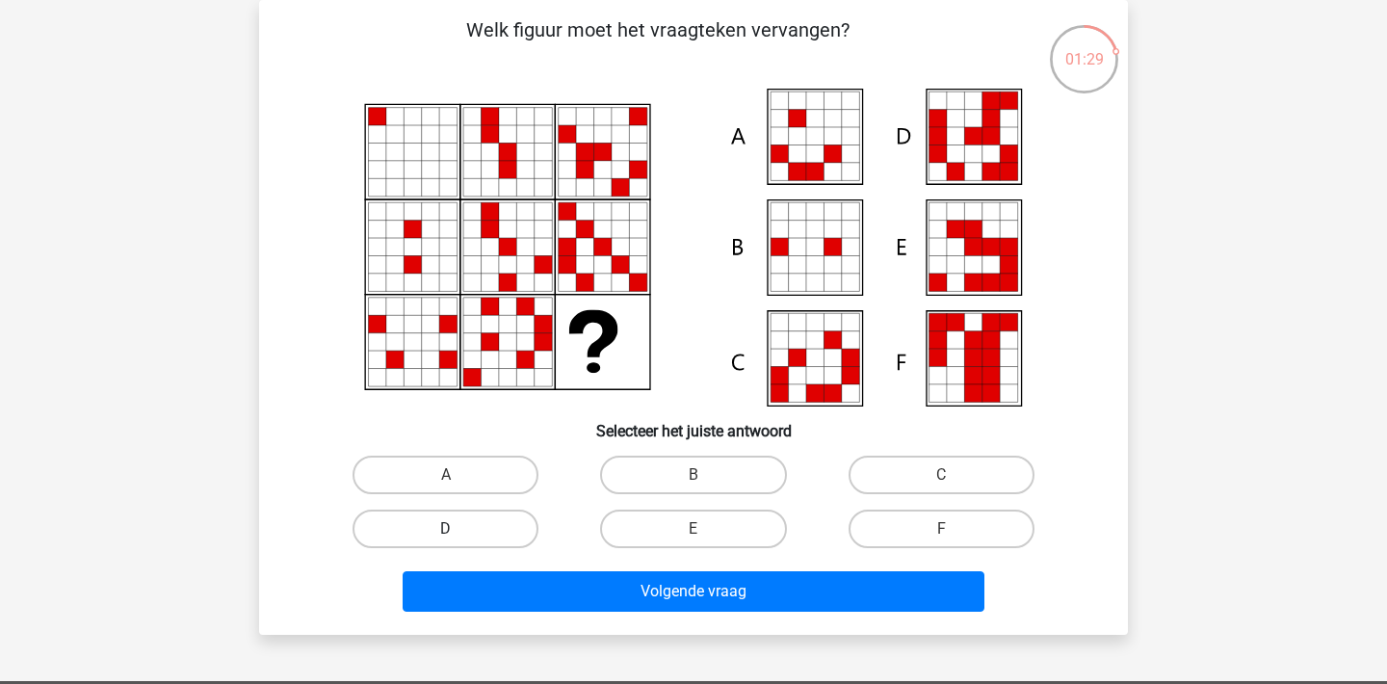
click at [471, 537] on label "D" at bounding box center [446, 529] width 186 height 39
click at [459, 537] on input "D" at bounding box center [452, 535] width 13 height 13
radio input "true"
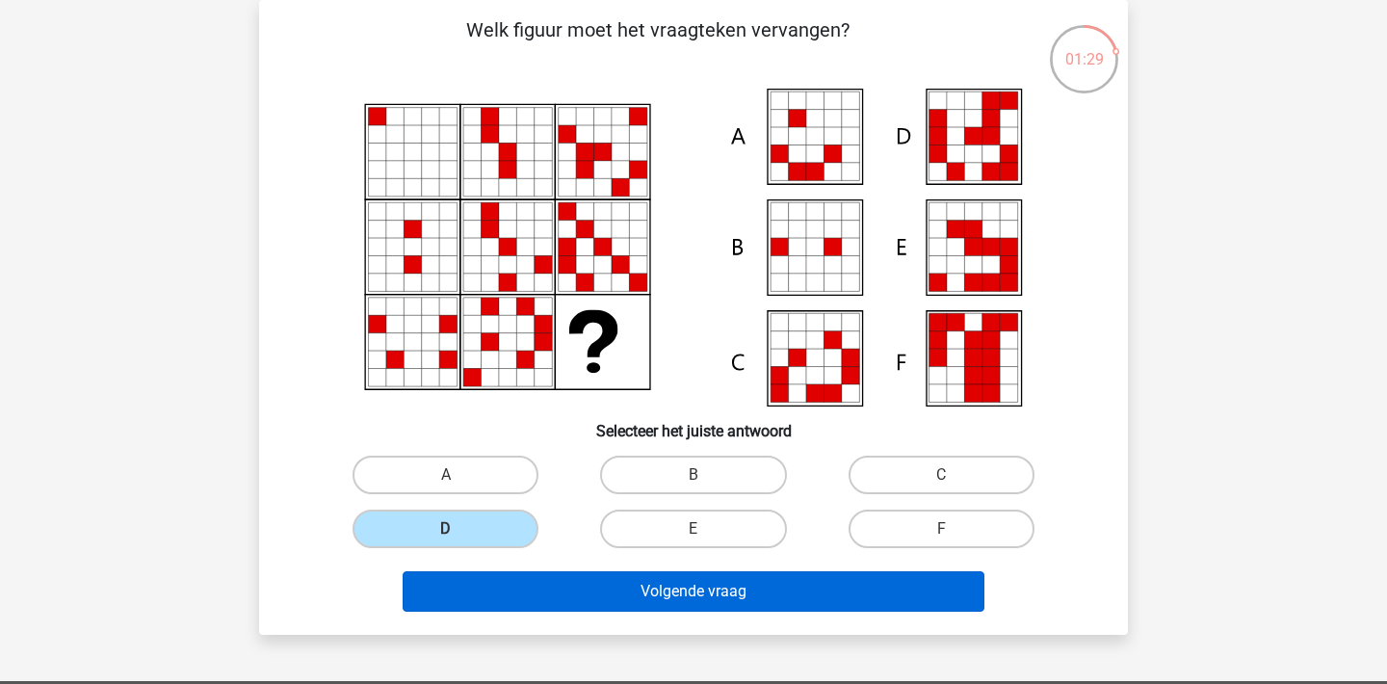
click at [577, 600] on button "Volgende vraag" at bounding box center [694, 591] width 583 height 40
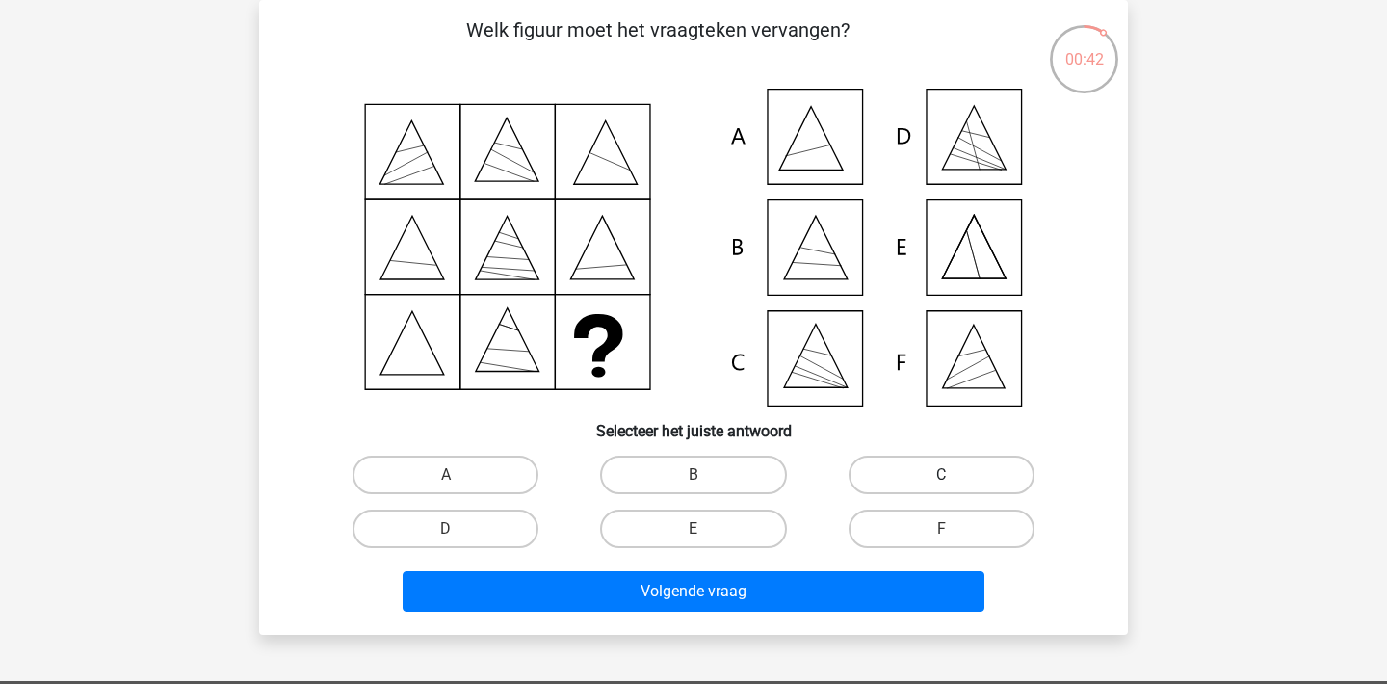
click at [915, 478] on label "C" at bounding box center [942, 475] width 186 height 39
click at [941, 478] on input "C" at bounding box center [947, 481] width 13 height 13
radio input "true"
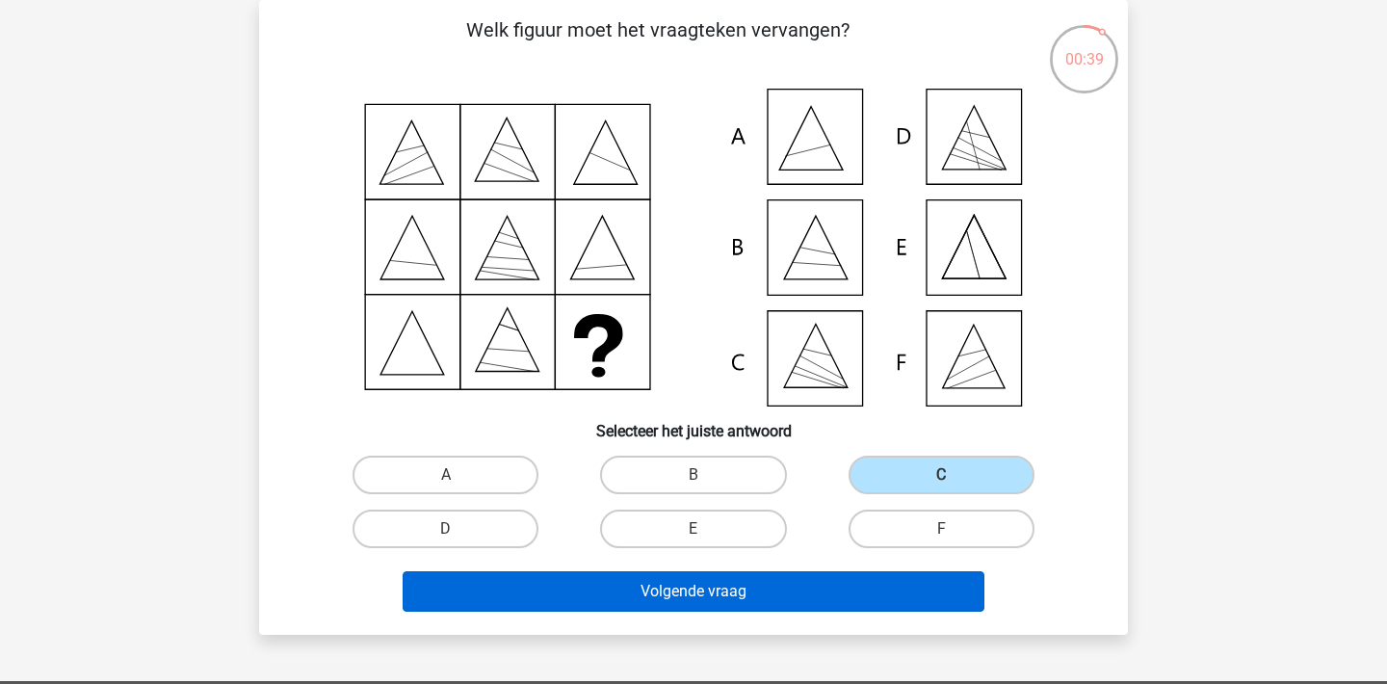
click at [808, 591] on button "Volgende vraag" at bounding box center [694, 591] width 583 height 40
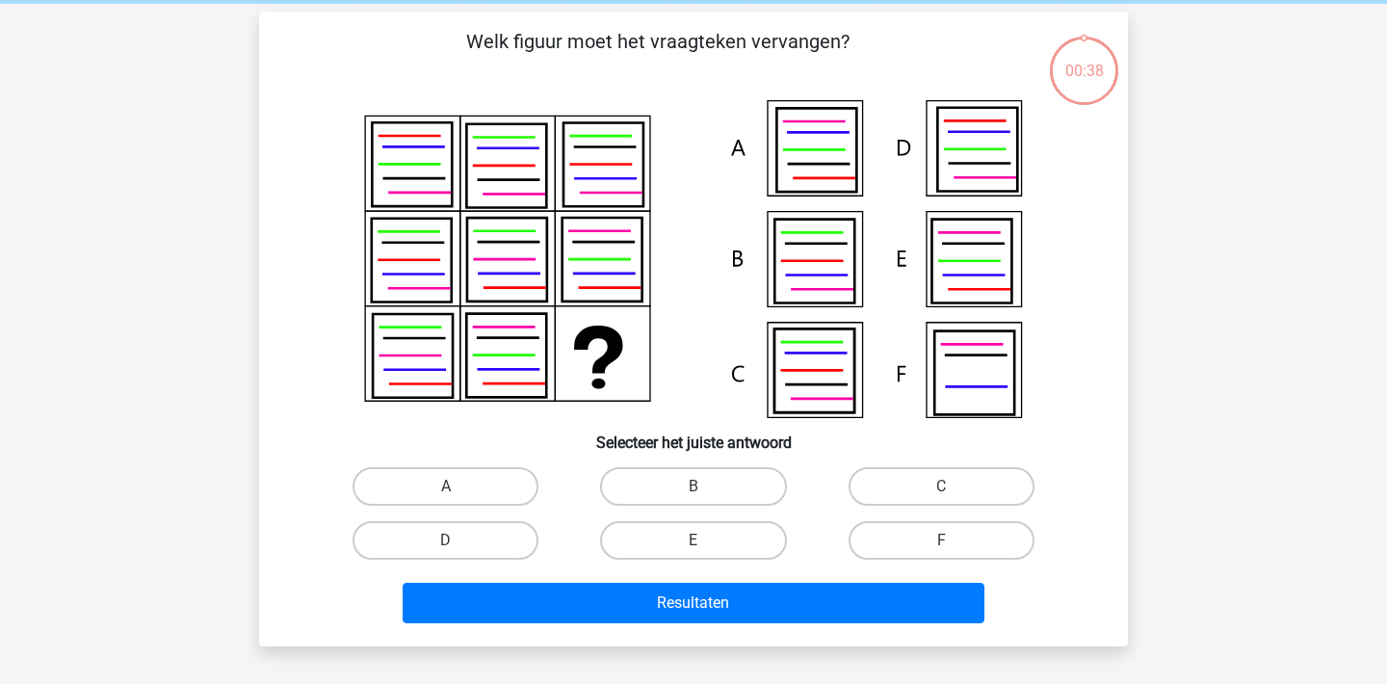
scroll to position [75, 0]
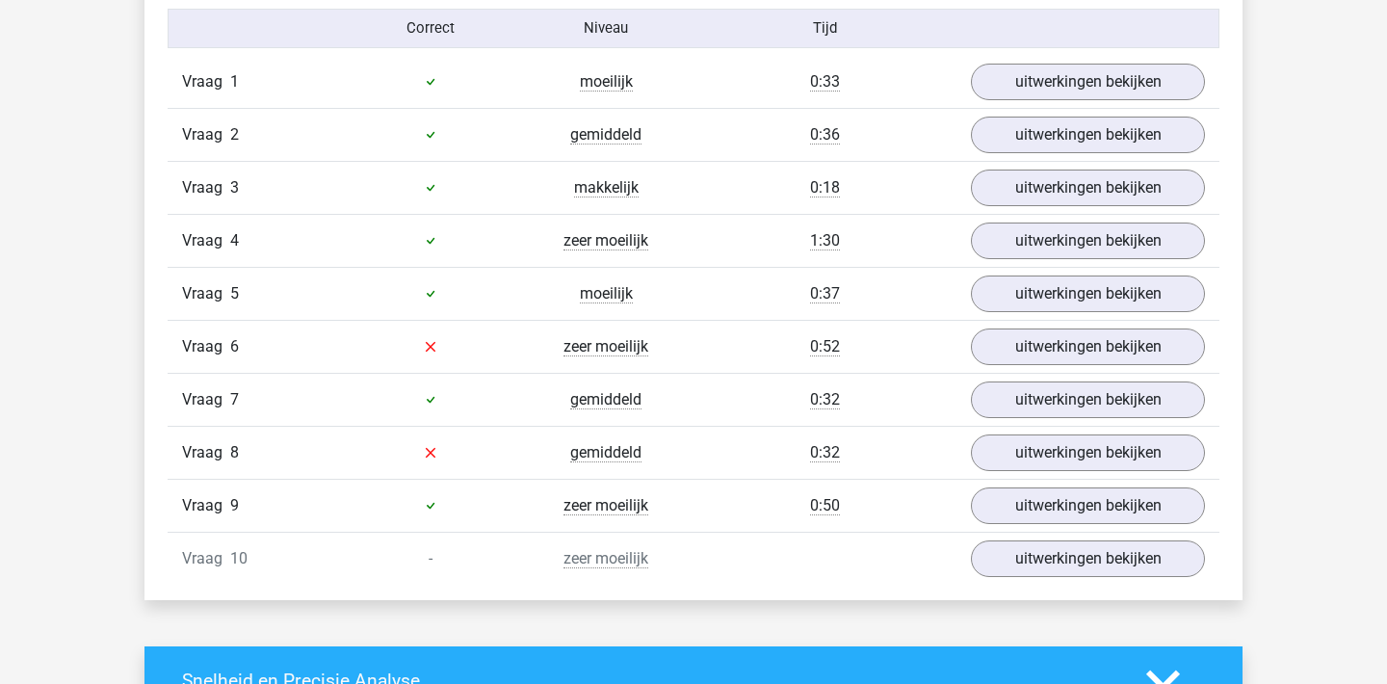
scroll to position [1664, 0]
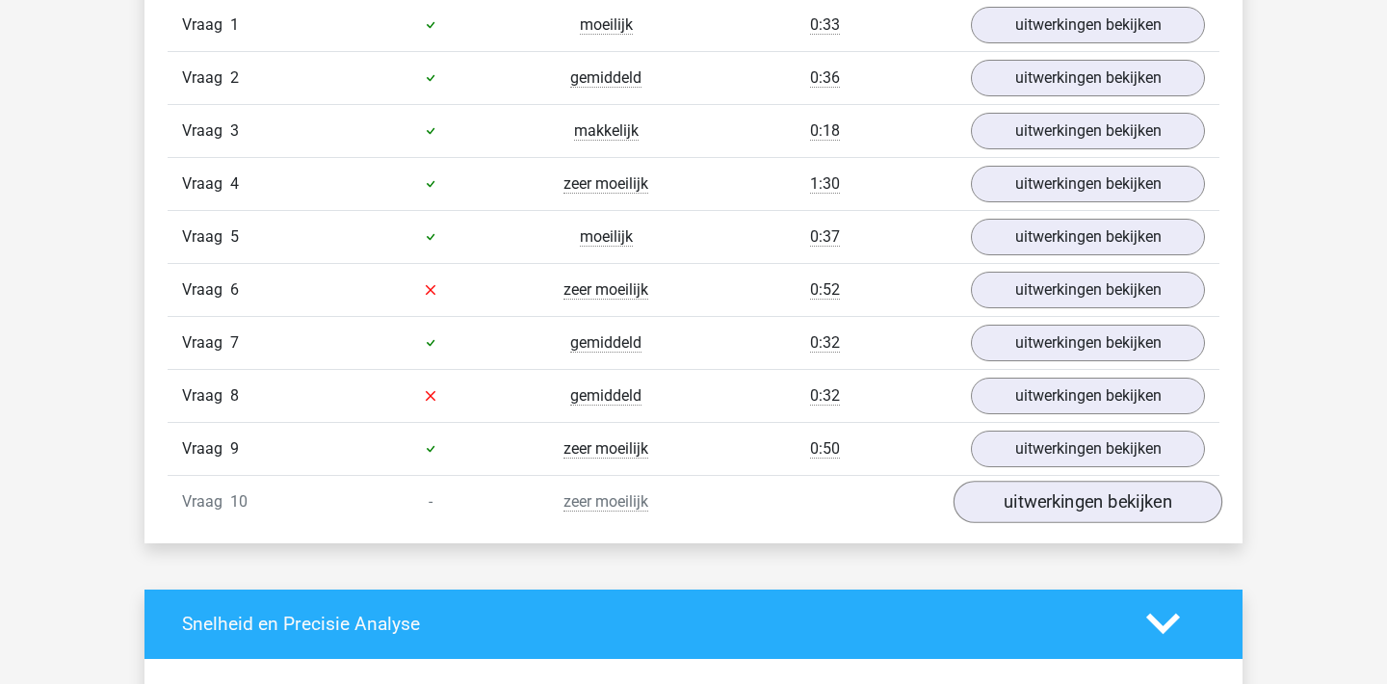
click at [1056, 505] on link "uitwerkingen bekijken" at bounding box center [1088, 502] width 269 height 42
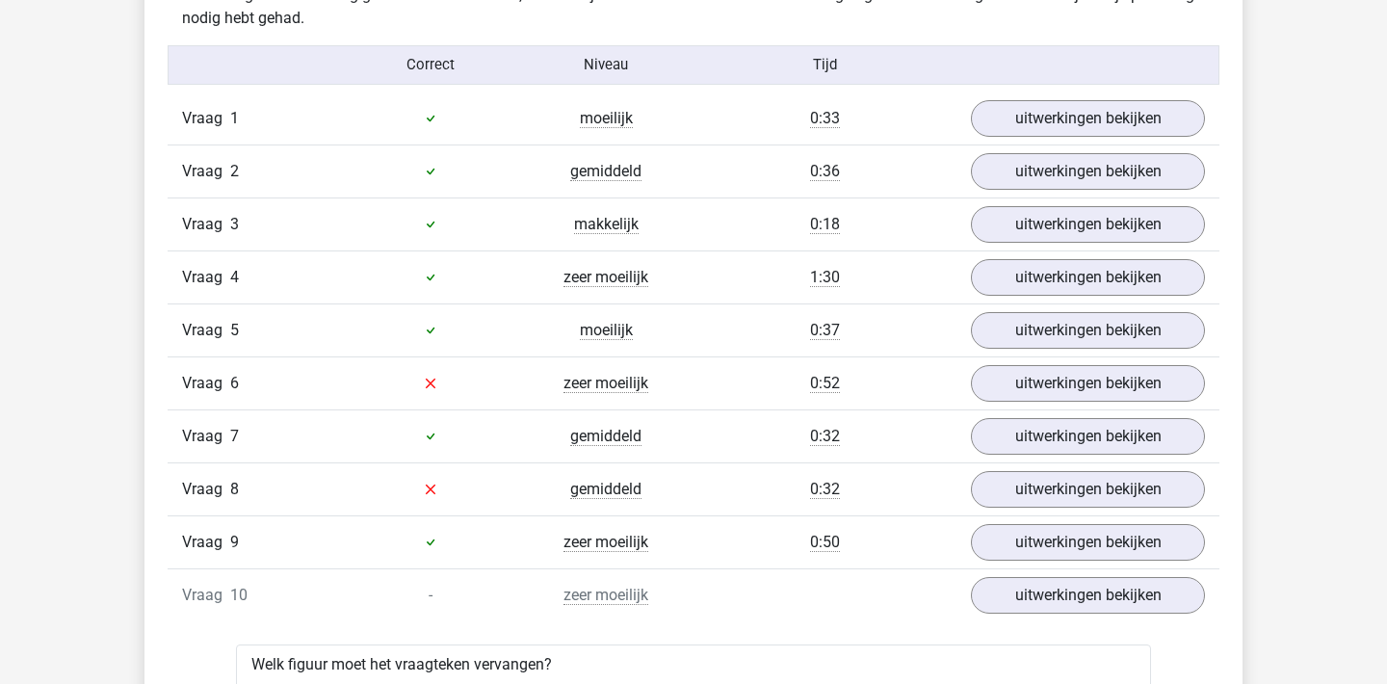
scroll to position [1585, 0]
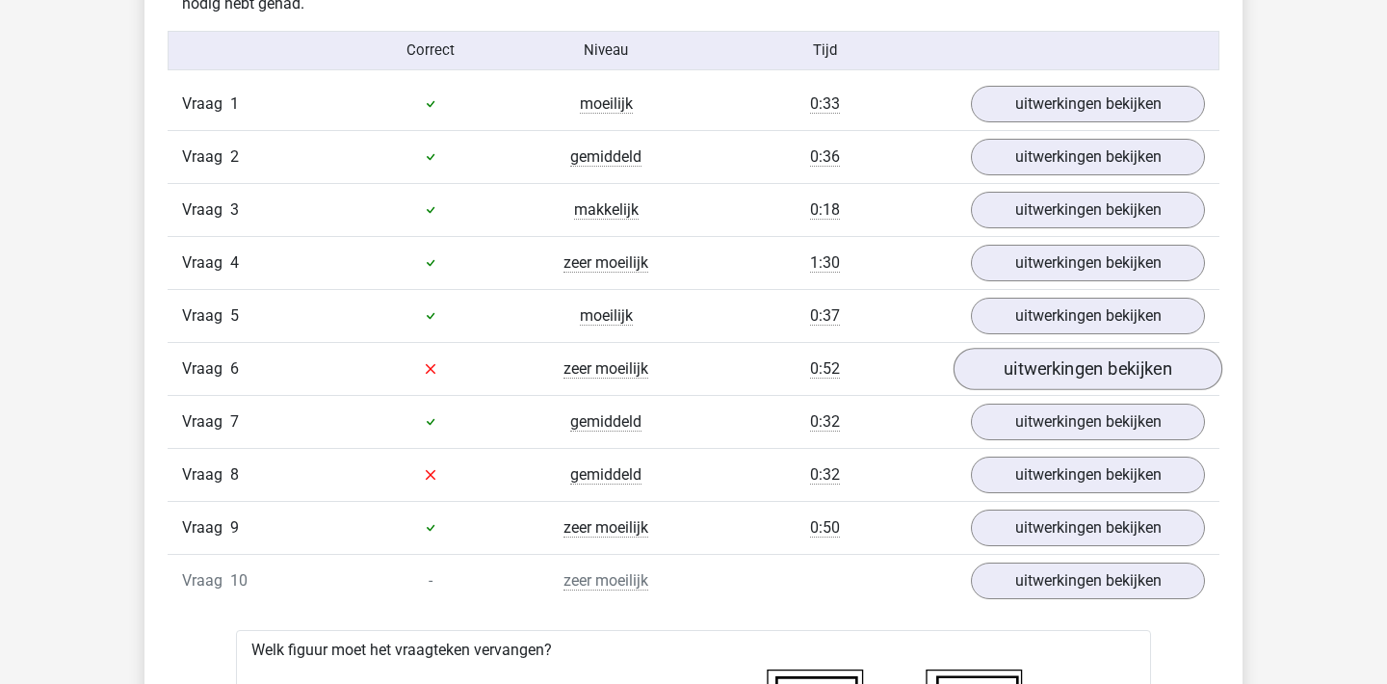
click at [1030, 355] on link "uitwerkingen bekijken" at bounding box center [1088, 369] width 269 height 42
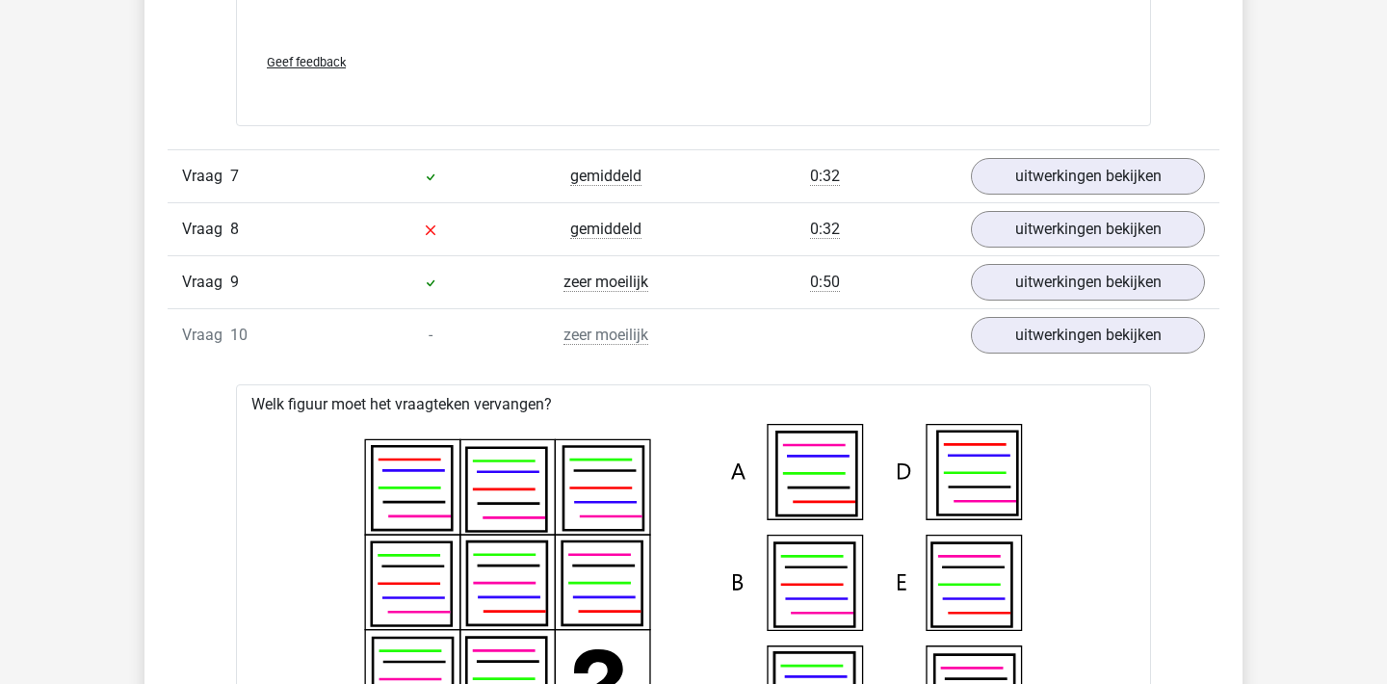
scroll to position [3138, 0]
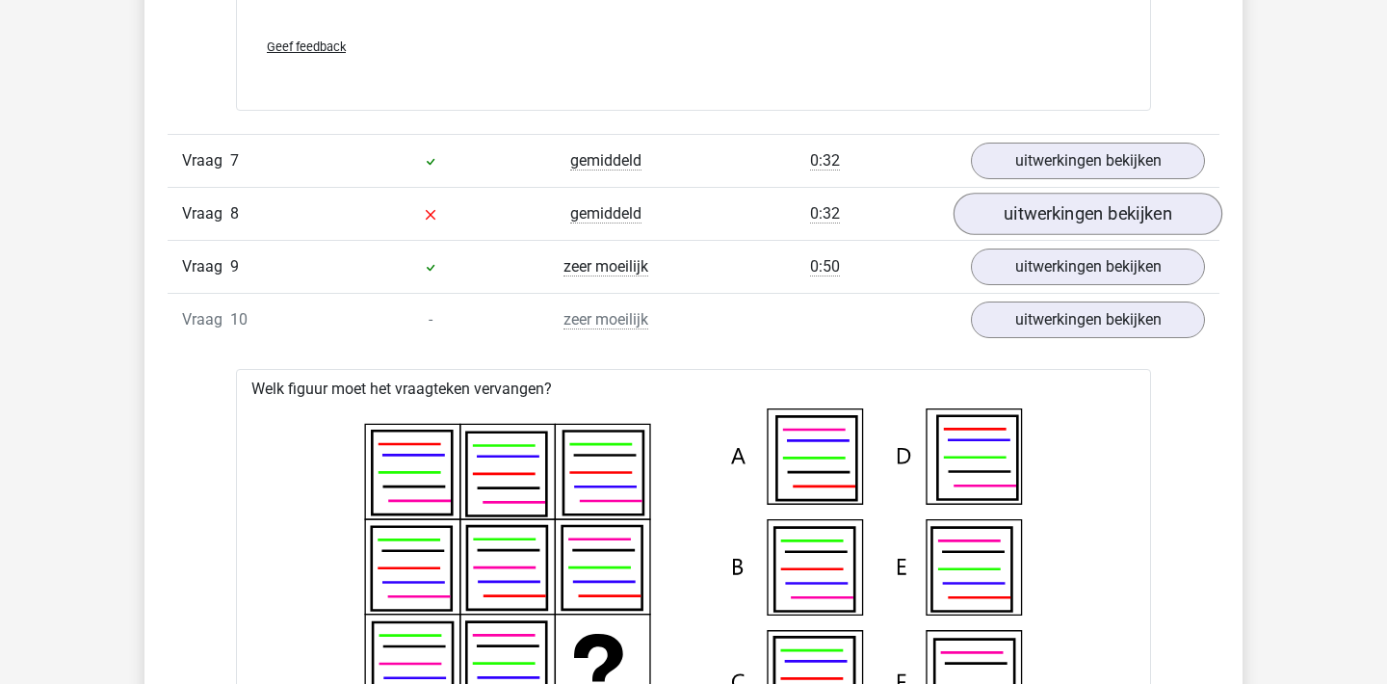
click at [1064, 219] on link "uitwerkingen bekijken" at bounding box center [1088, 214] width 269 height 42
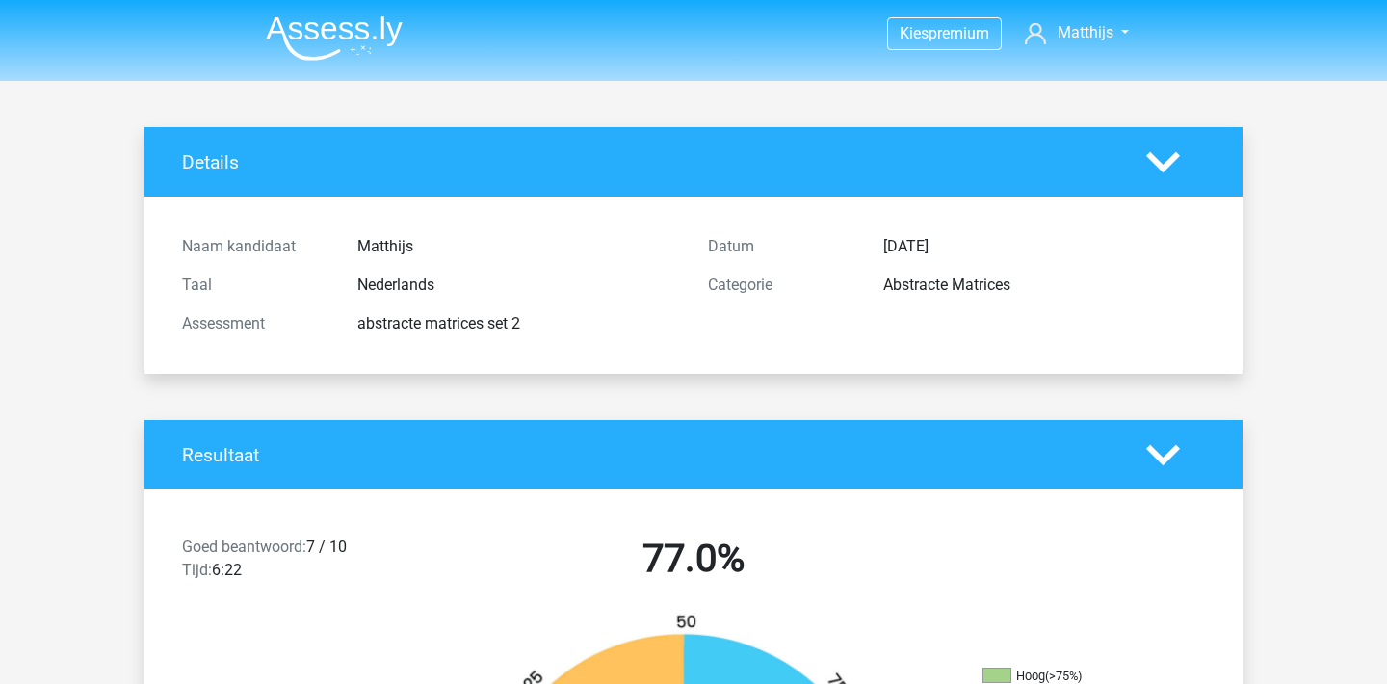
scroll to position [0, 0]
